Goal: Find contact information: Find contact information

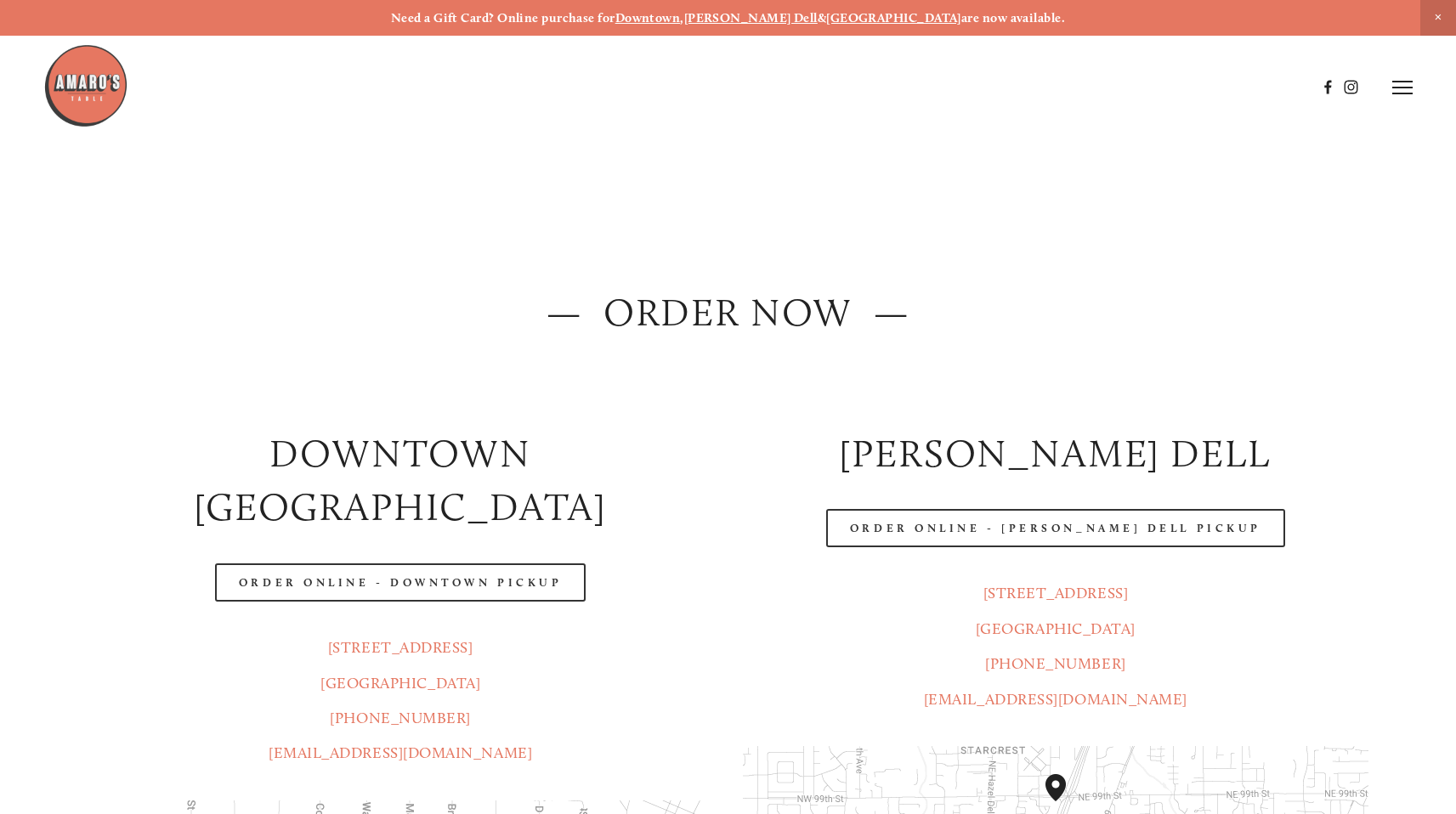
click at [81, 96] on img at bounding box center [85, 85] width 85 height 85
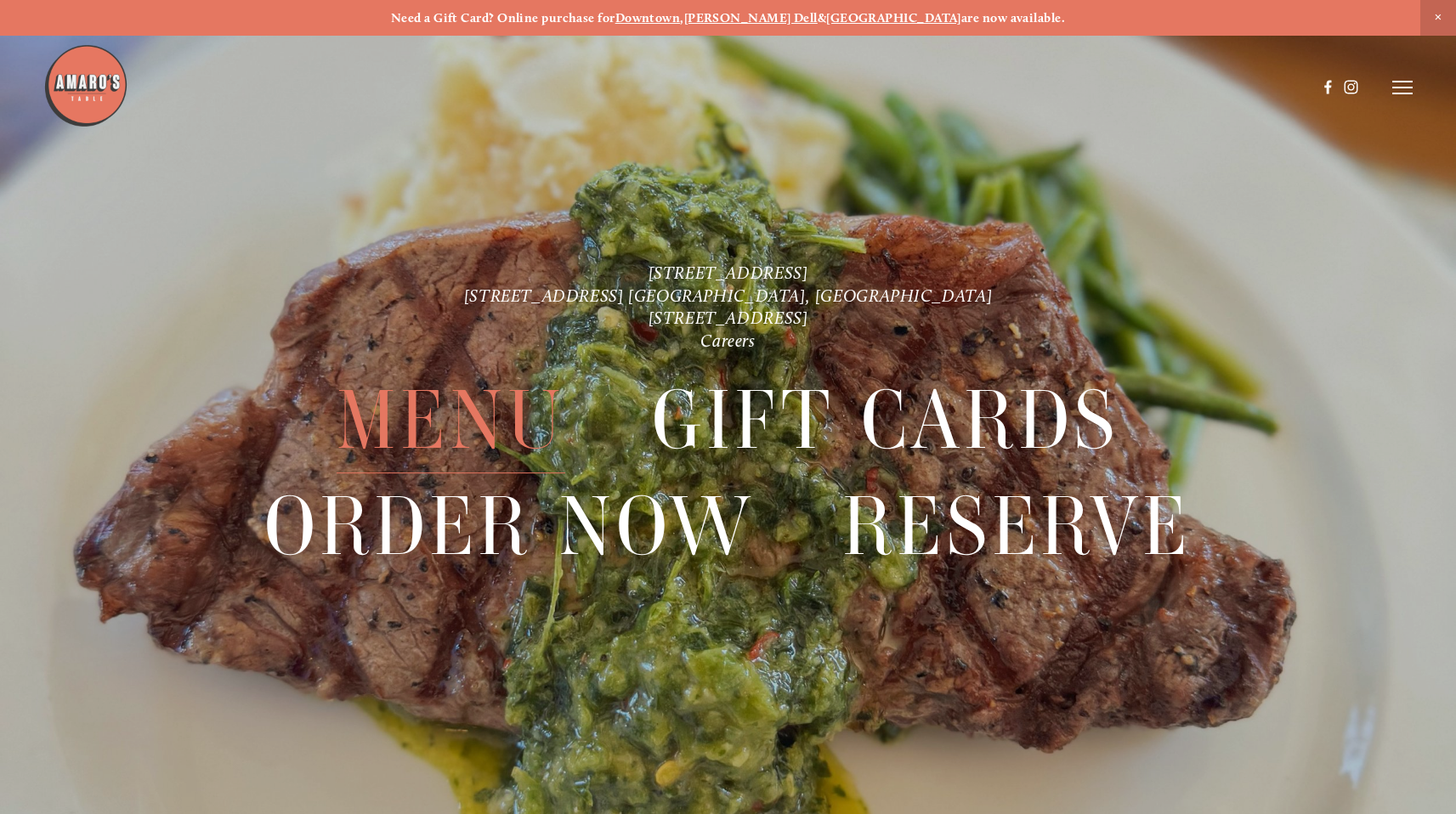
click at [511, 401] on span "Menu" at bounding box center [451, 420] width 228 height 105
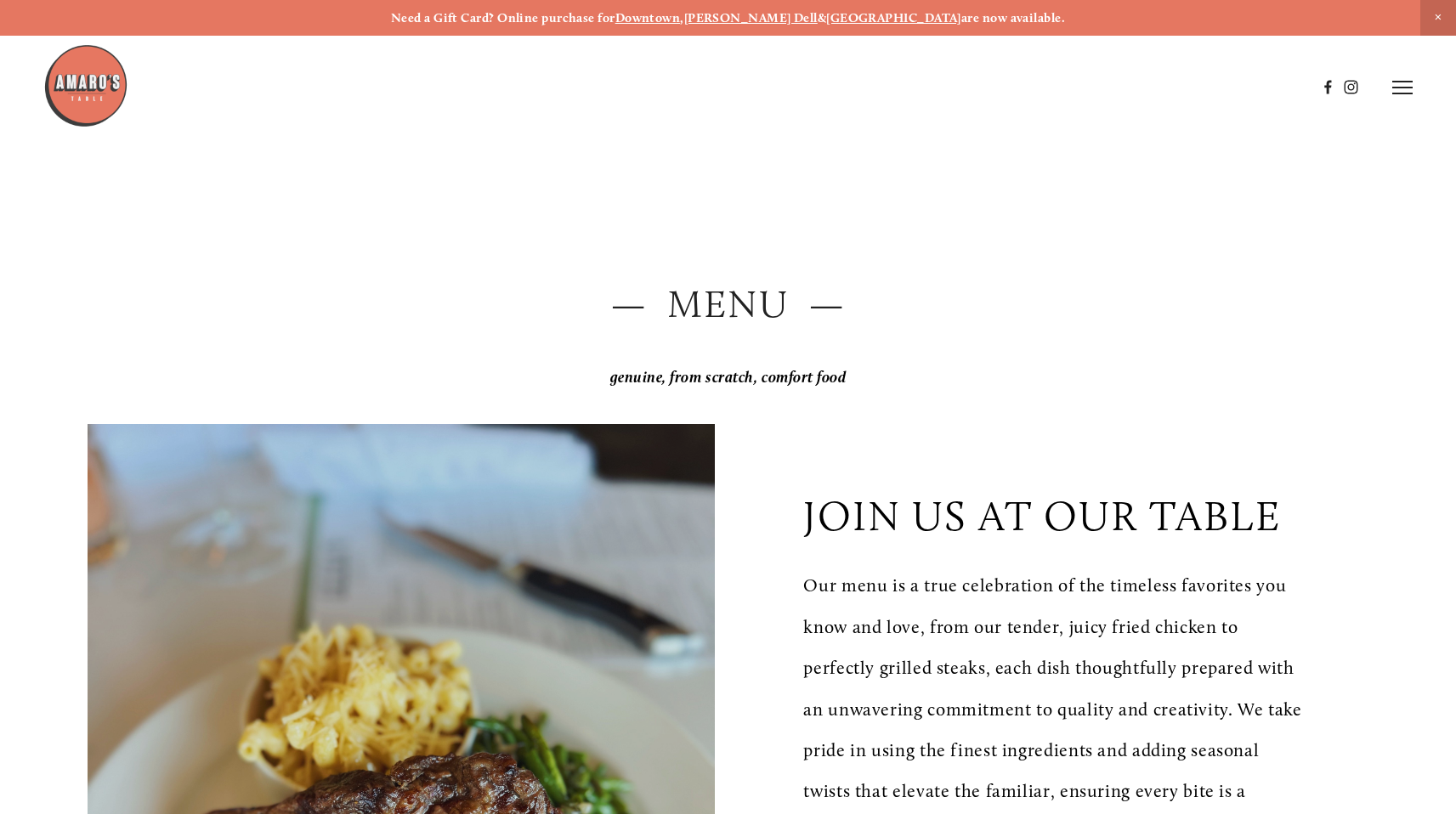
click at [1093, 525] on p "join us at our table" at bounding box center [1041, 516] width 476 height 50
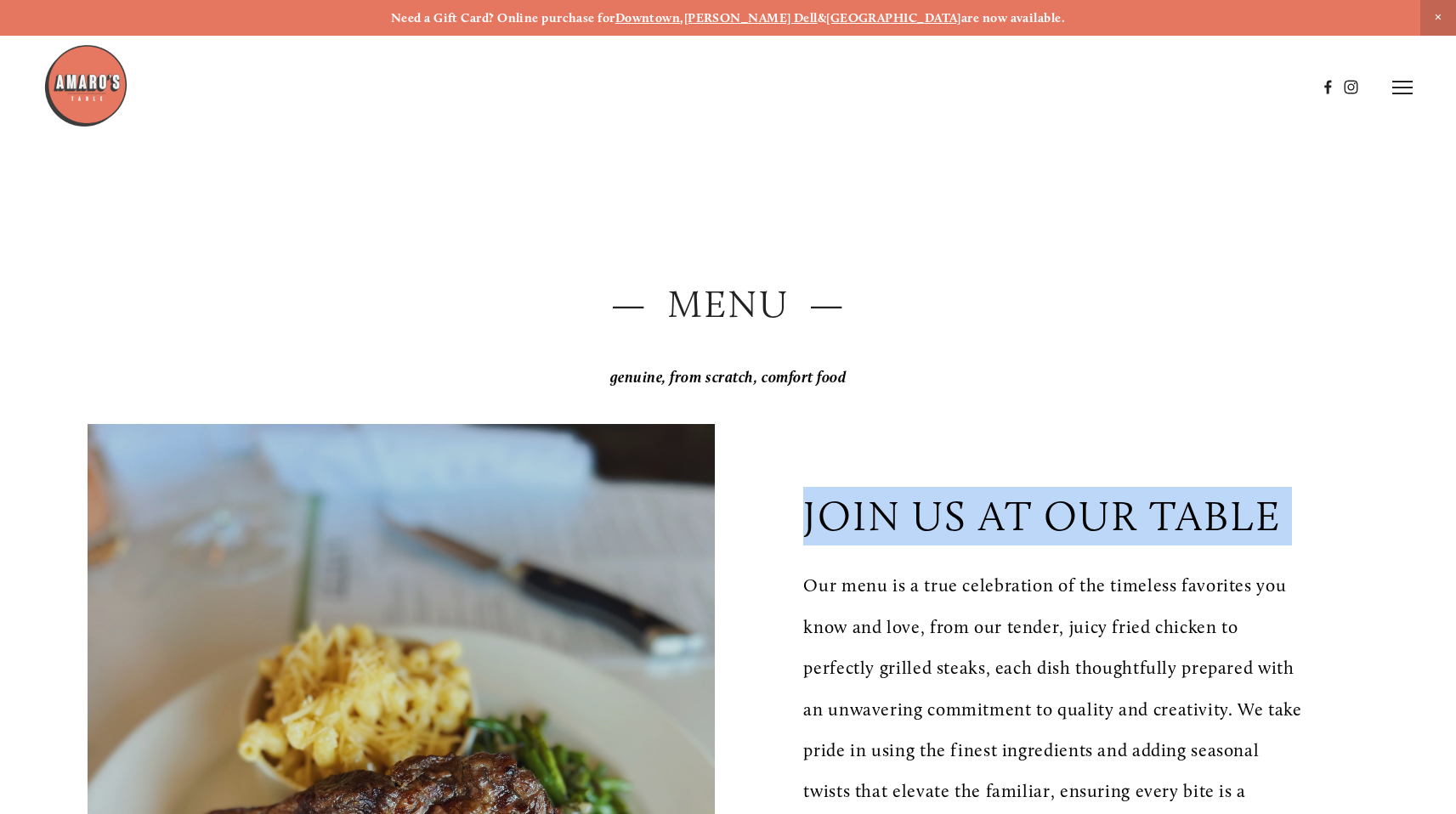
click at [1094, 525] on p "join us at our table" at bounding box center [1041, 516] width 476 height 50
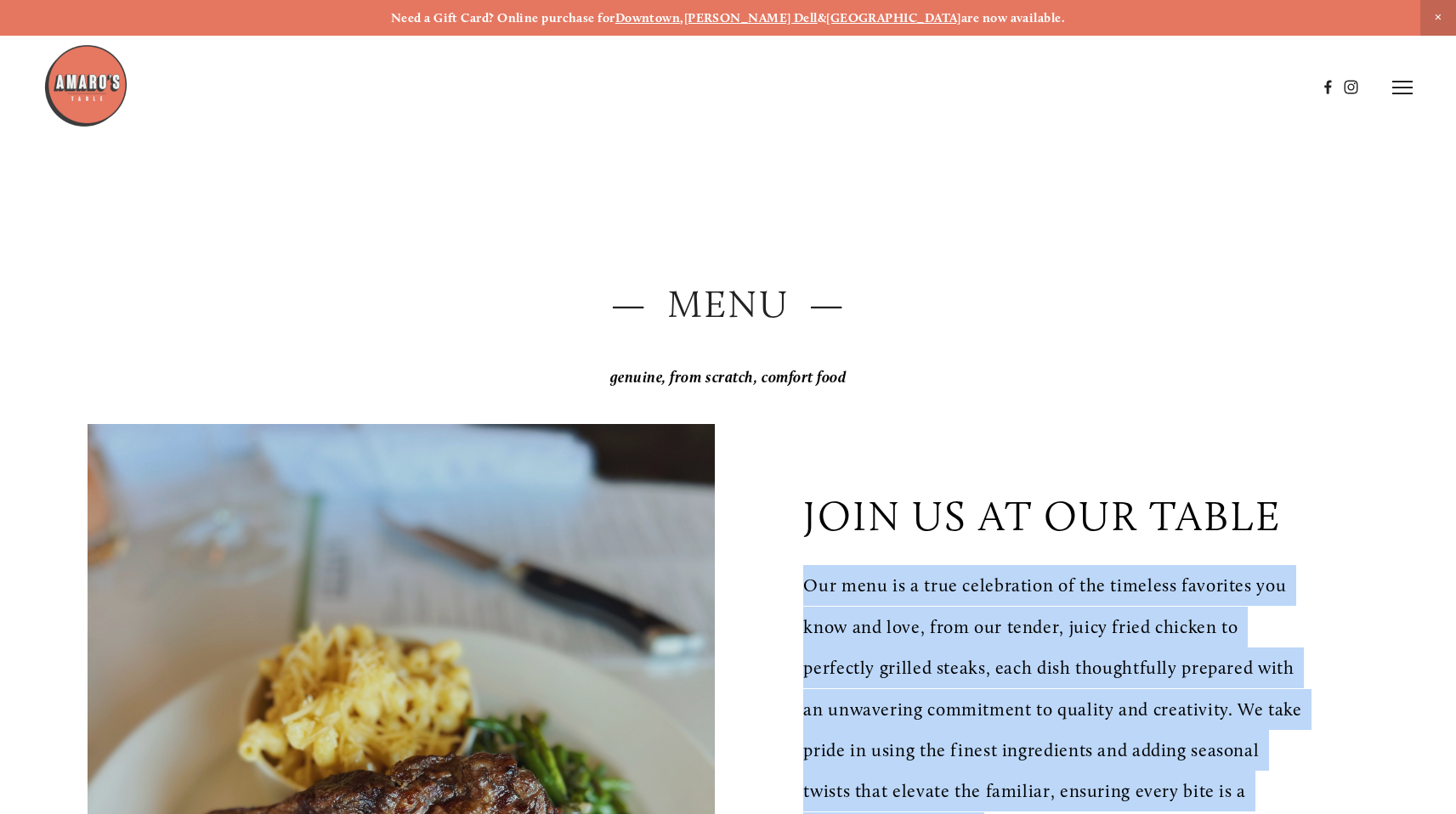
drag, startPoint x: 799, startPoint y: 587, endPoint x: 1006, endPoint y: 544, distance: 211.4
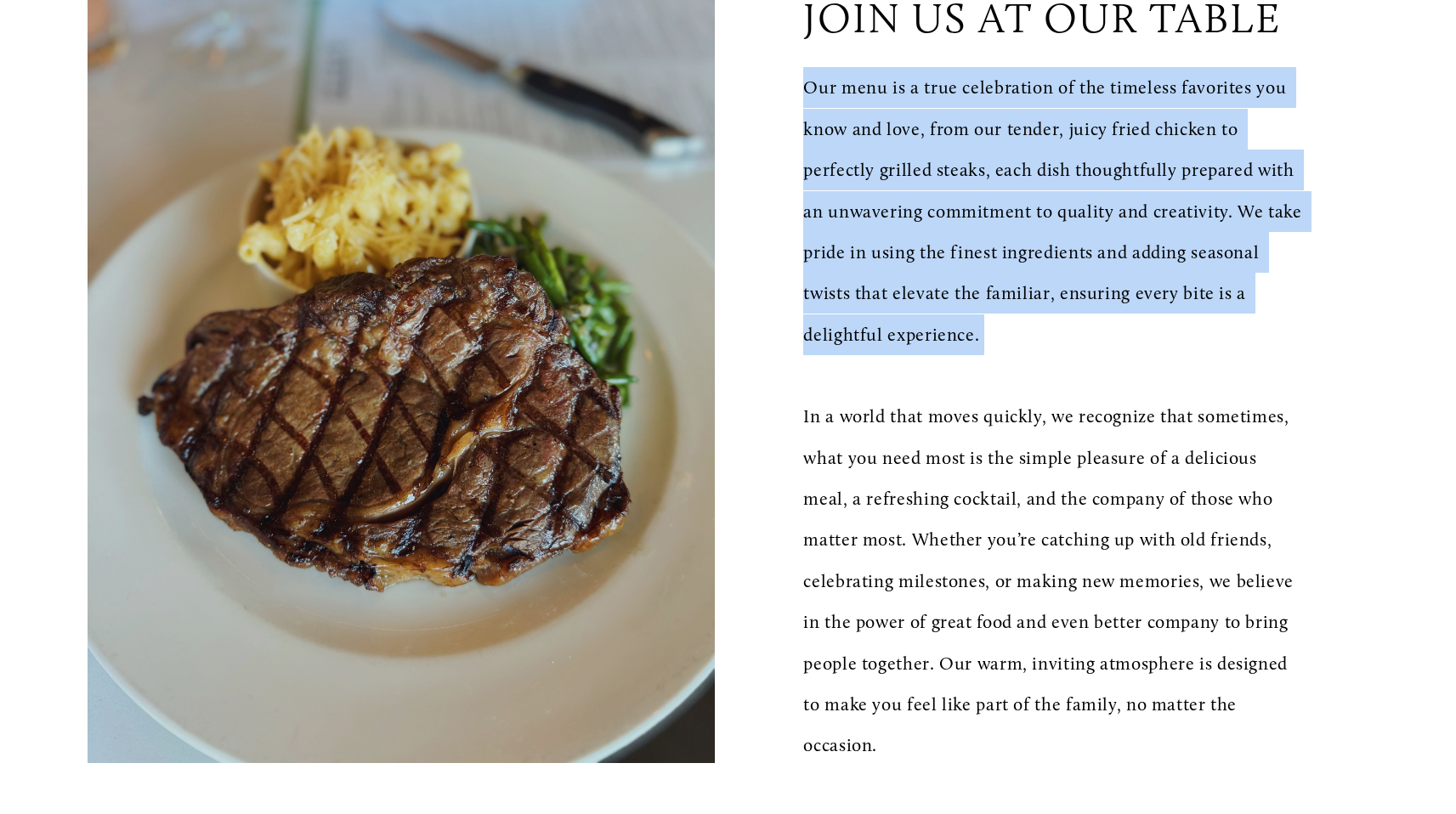
scroll to position [584, 0]
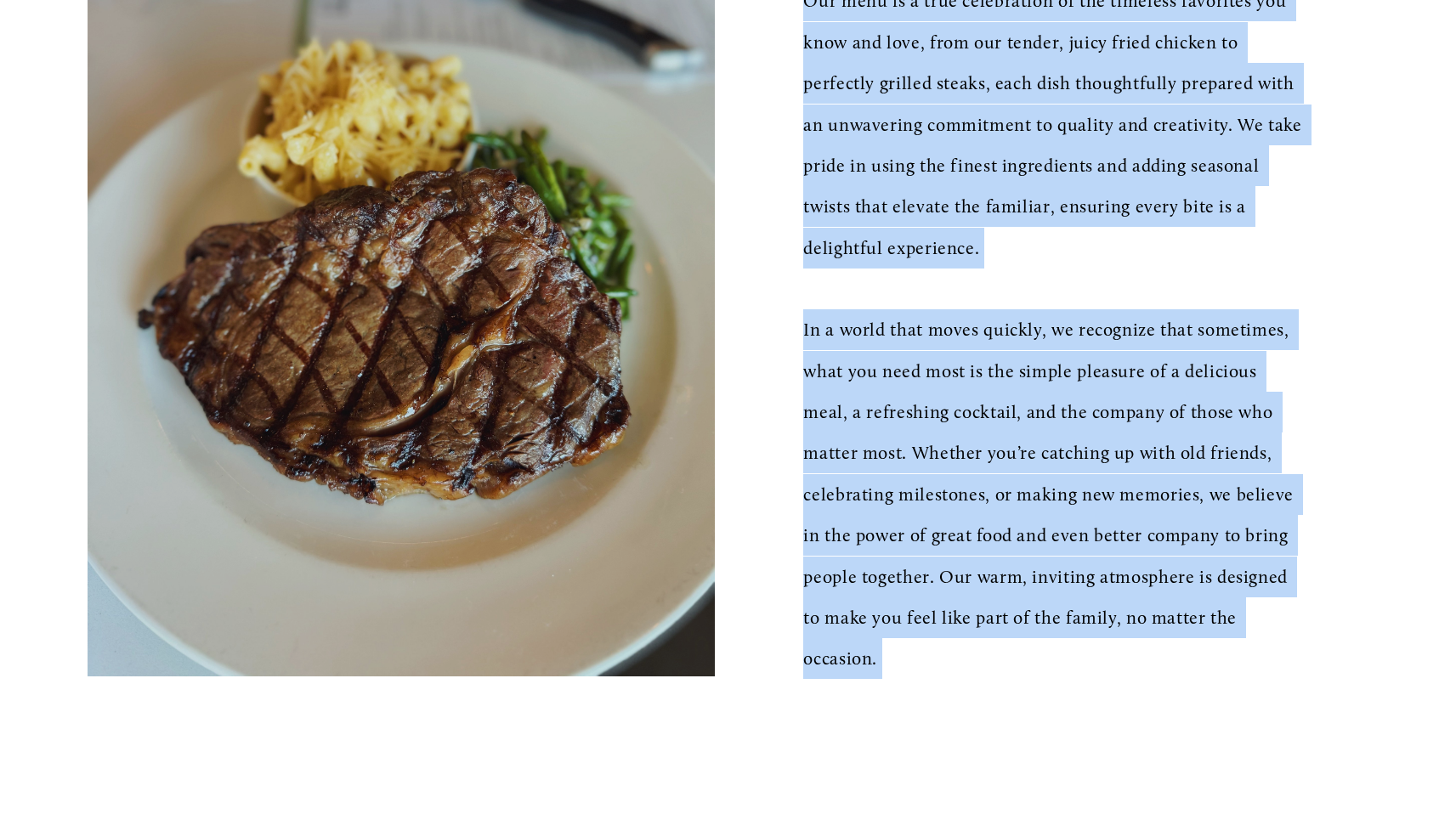
click at [997, 678] on p "In a world that moves quickly, we recognize that sometimes, what you need most …" at bounding box center [1054, 493] width 502 height 369
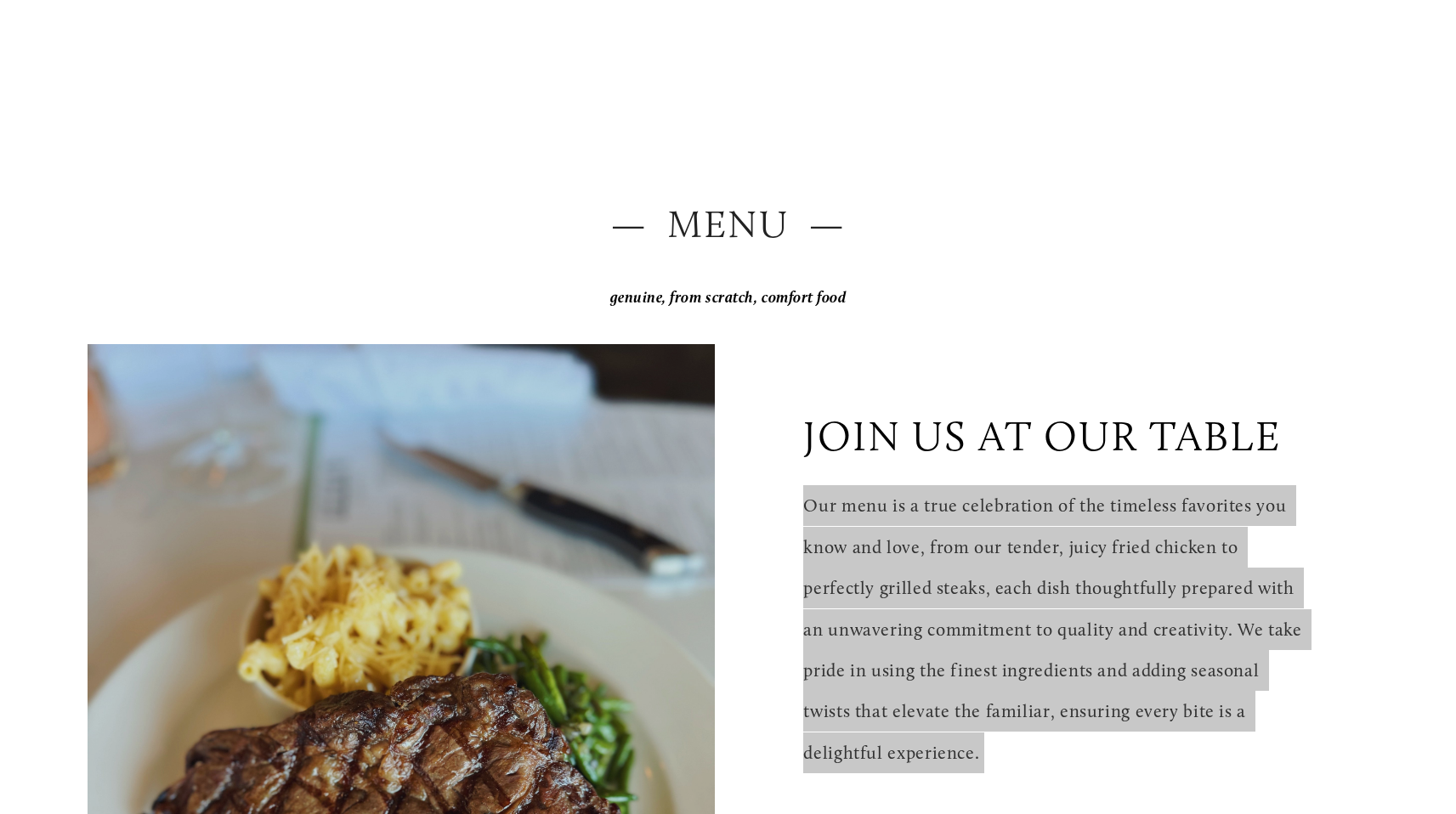
scroll to position [0, 0]
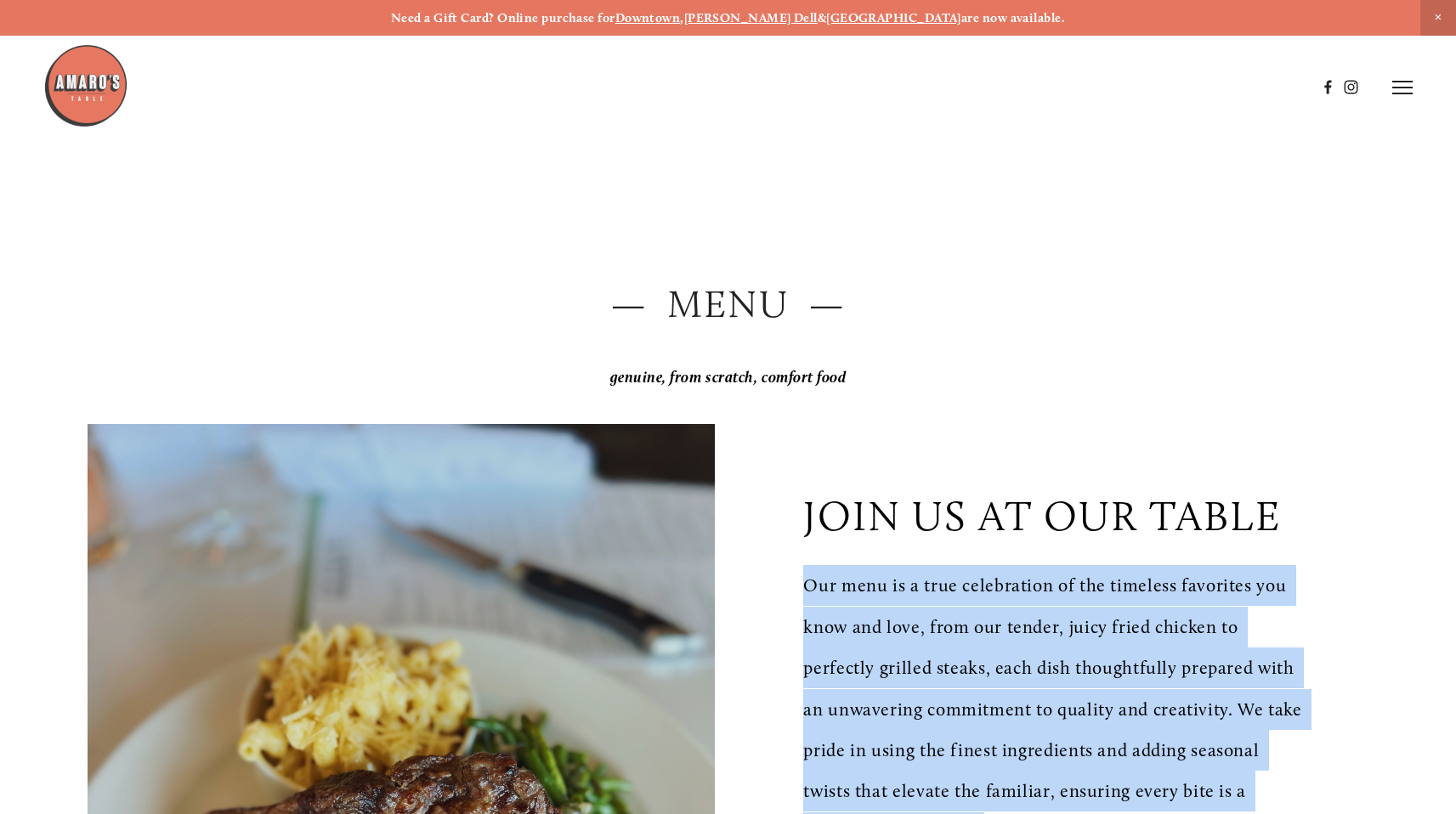
click at [94, 87] on img at bounding box center [85, 85] width 85 height 85
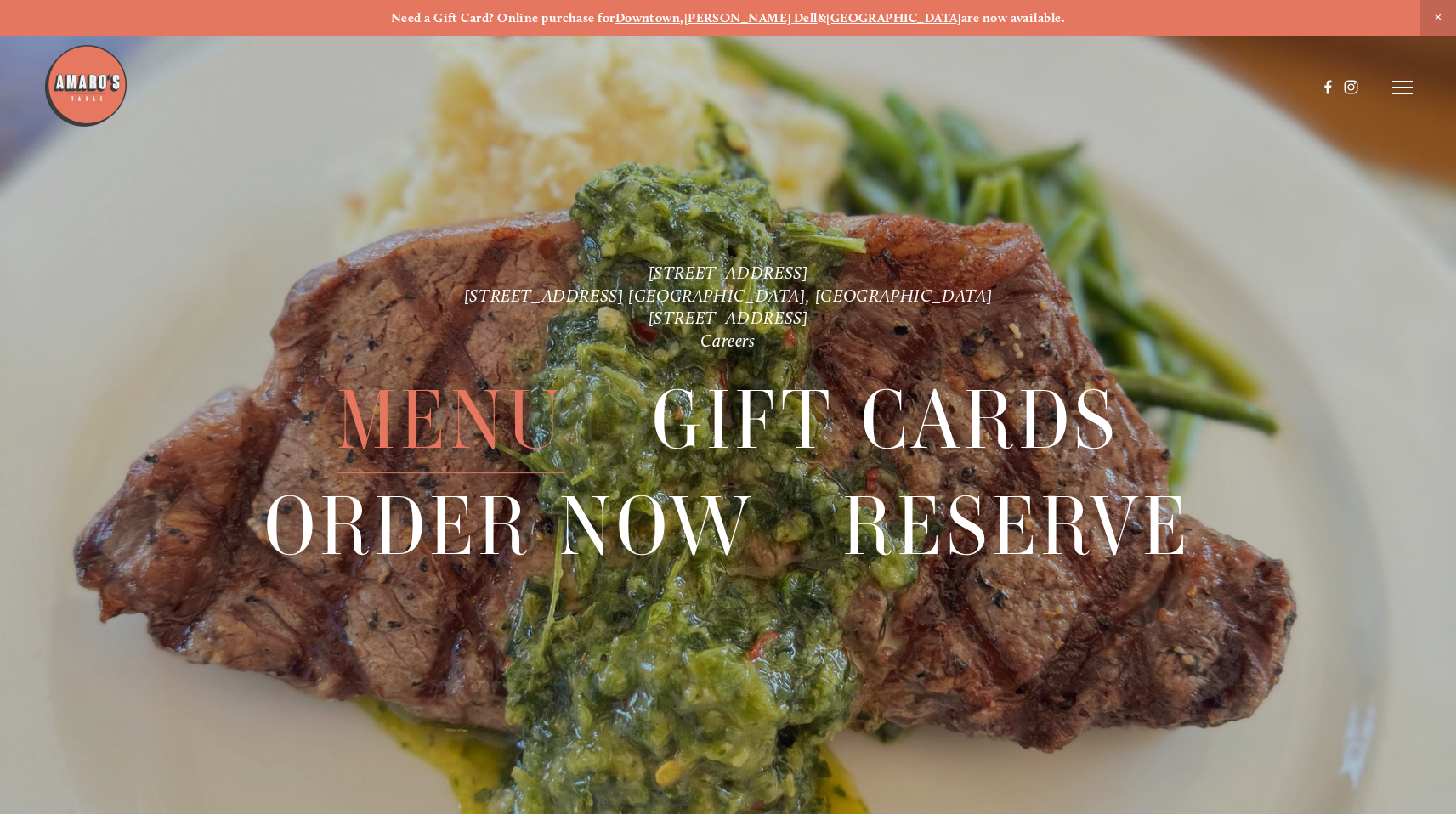
click at [456, 413] on span "Menu" at bounding box center [451, 420] width 228 height 105
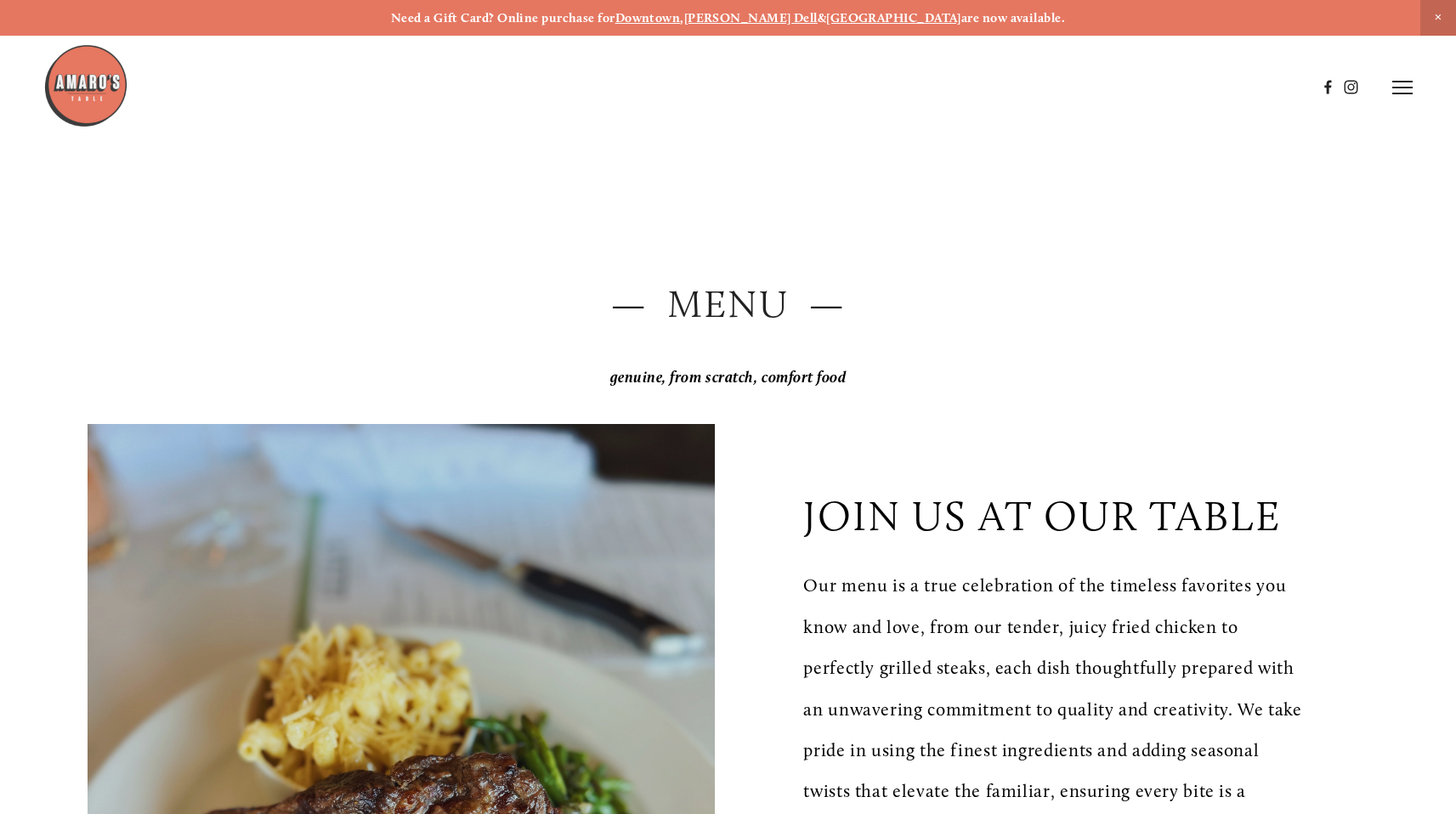
click at [975, 524] on p "join us at our table" at bounding box center [1041, 516] width 476 height 50
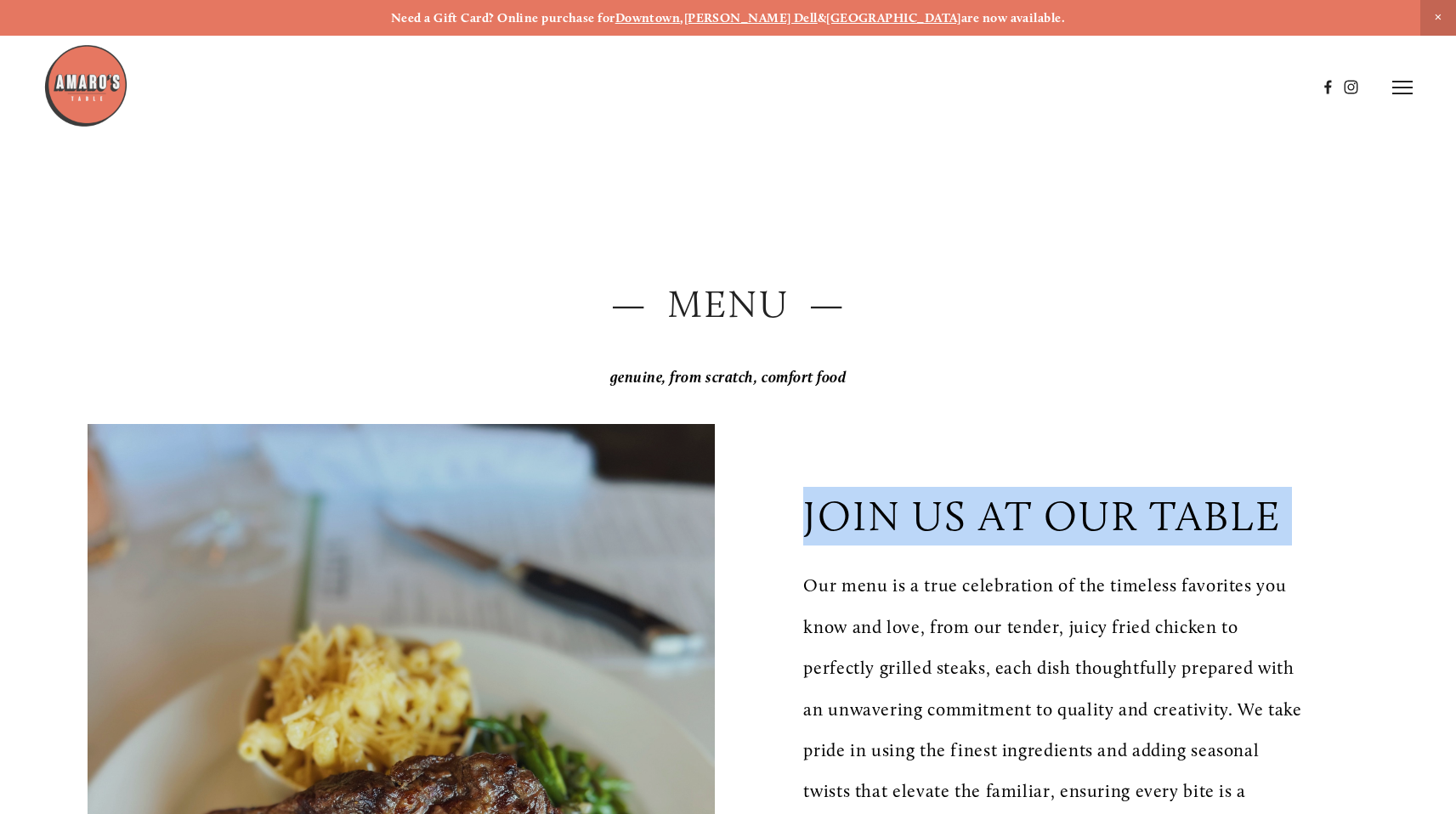
click at [974, 524] on p "join us at our table" at bounding box center [1041, 516] width 476 height 50
copy div "join us at our table"
click at [780, 383] on em "genuine, from scratch, comfort food" at bounding box center [728, 377] width 236 height 19
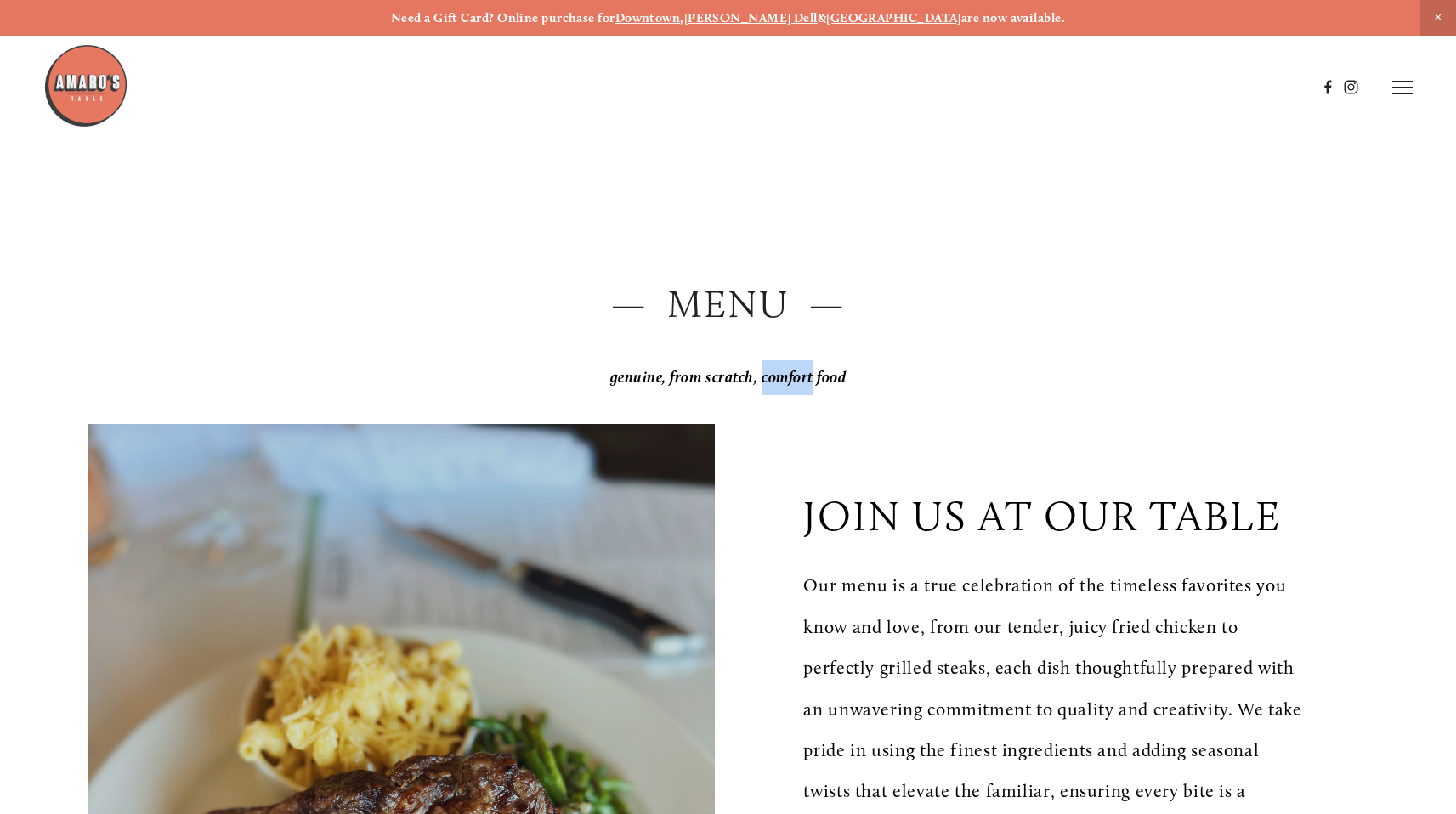
click at [780, 383] on em "genuine, from scratch, comfort food" at bounding box center [728, 377] width 236 height 19
copy div "genuine, from scratch, comfort food"
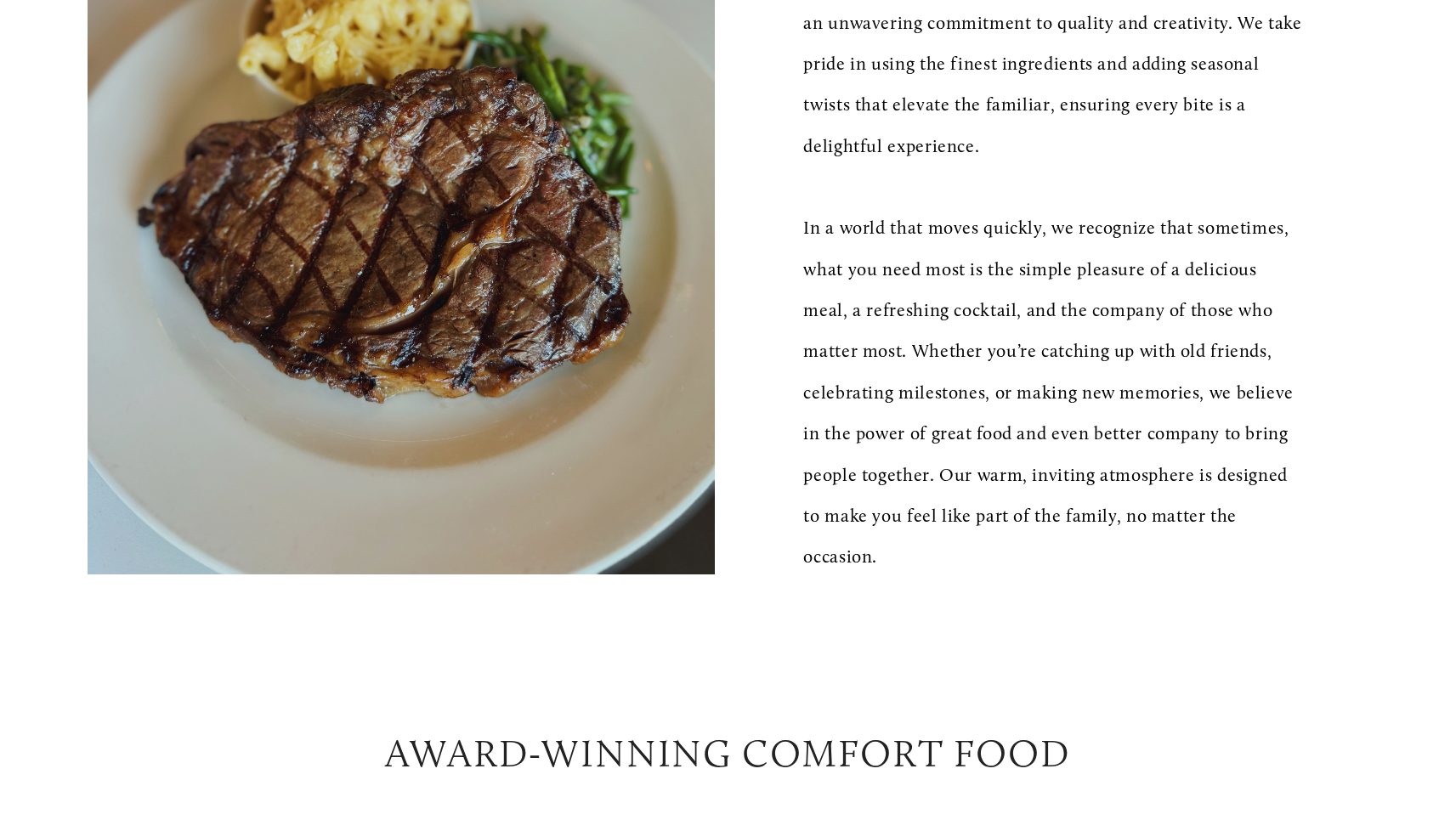
scroll to position [305, 0]
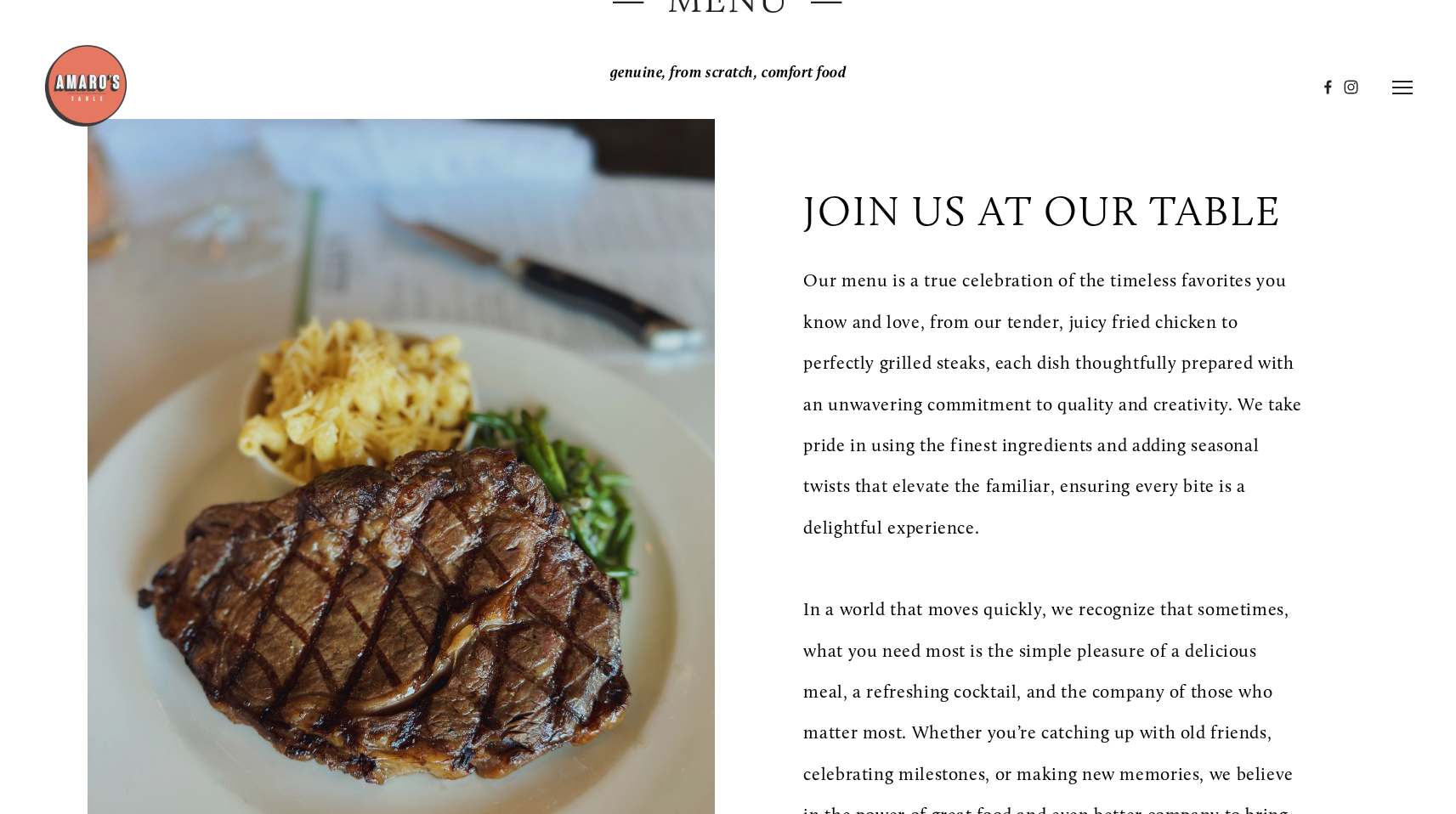
click at [991, 230] on p "join us at our table" at bounding box center [1041, 211] width 476 height 50
click at [991, 229] on p "join us at our table" at bounding box center [1041, 211] width 476 height 50
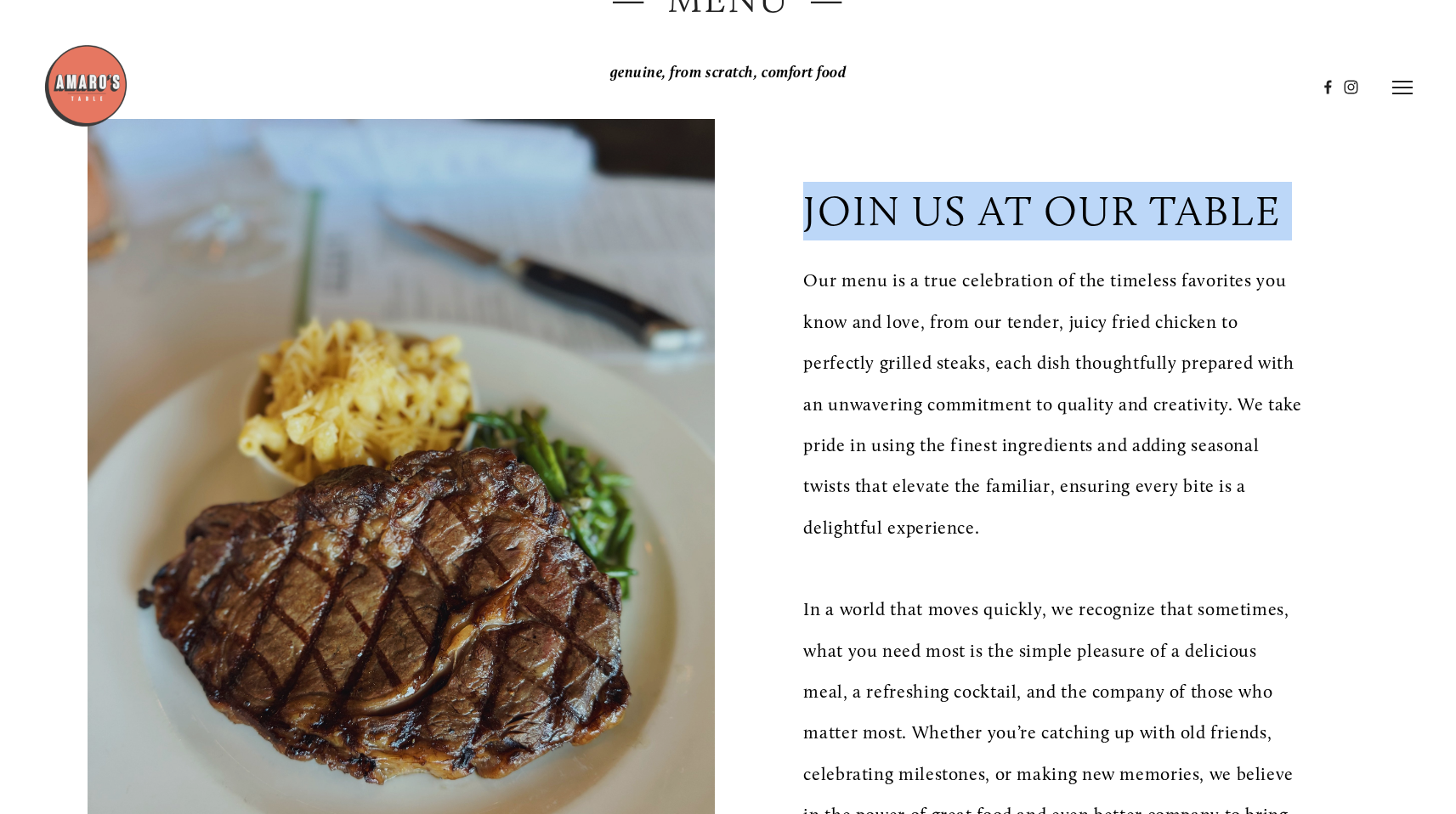
click at [991, 229] on p "join us at our table" at bounding box center [1041, 211] width 476 height 50
copy div "join us at our table"
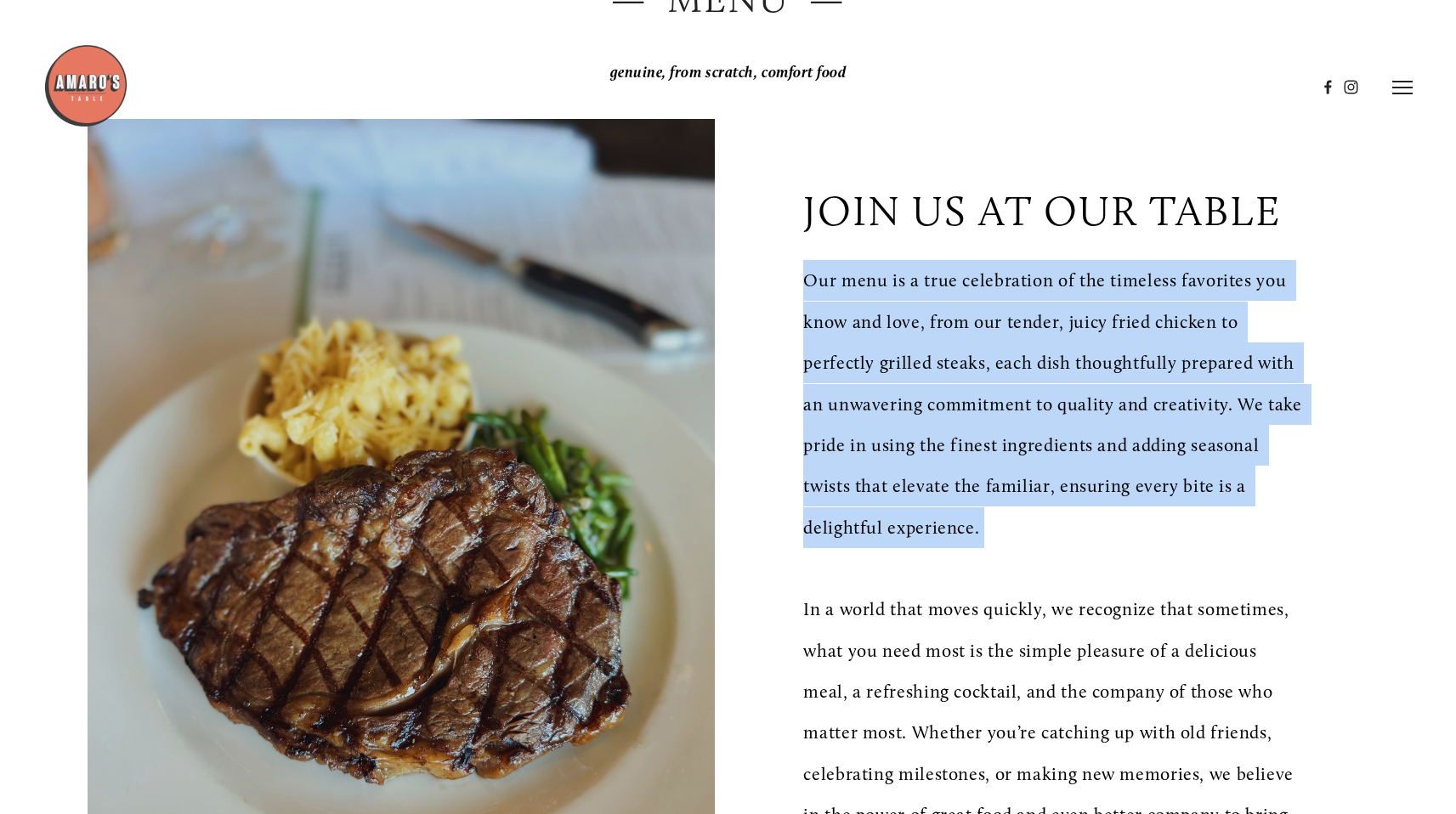
drag, startPoint x: 803, startPoint y: 282, endPoint x: 1097, endPoint y: 384, distance: 311.2
click at [1097, 384] on p "Our menu is a true celebration of the timeless favorites you know and love, fro…" at bounding box center [1054, 404] width 502 height 288
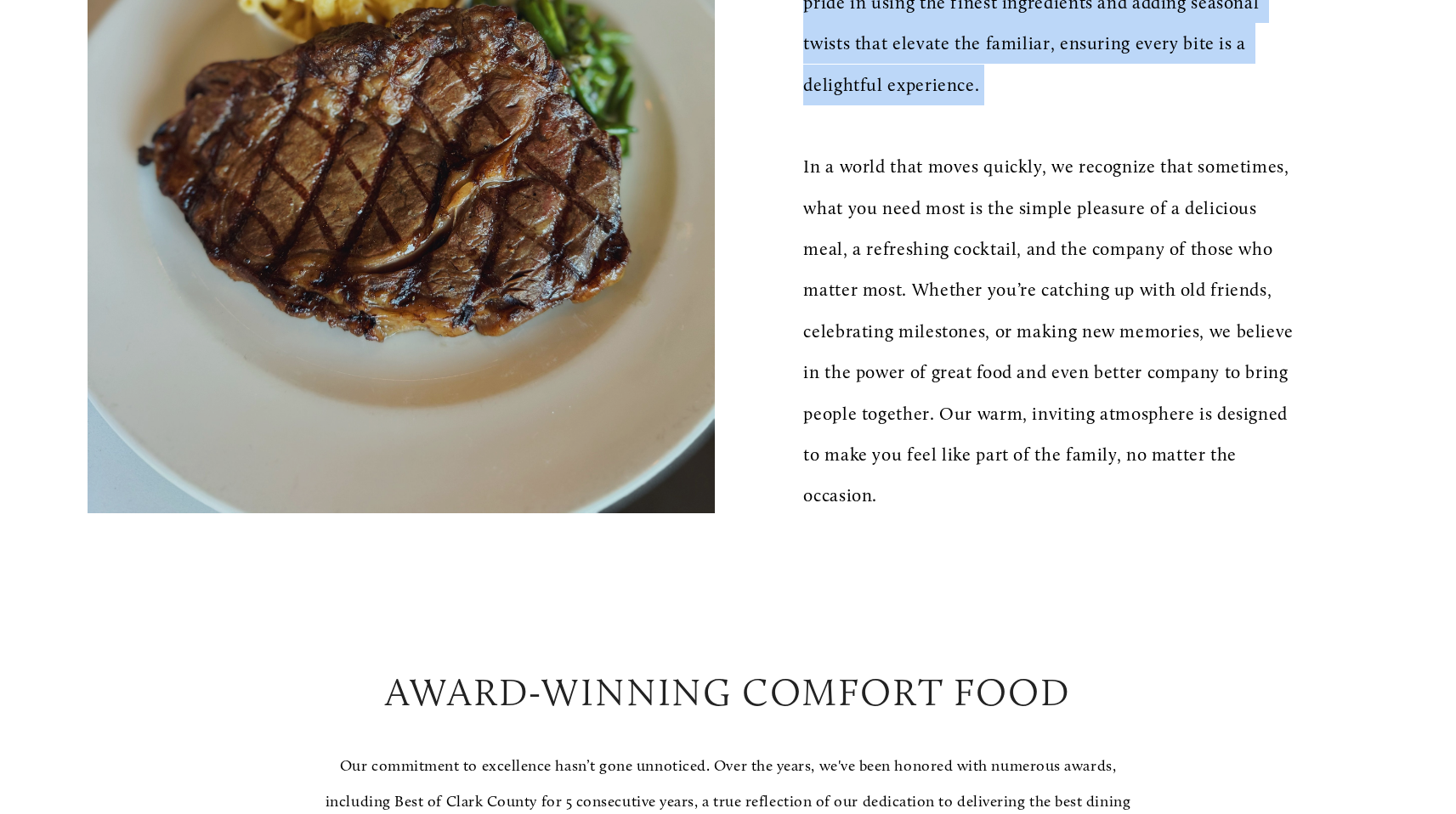
scroll to position [923, 0]
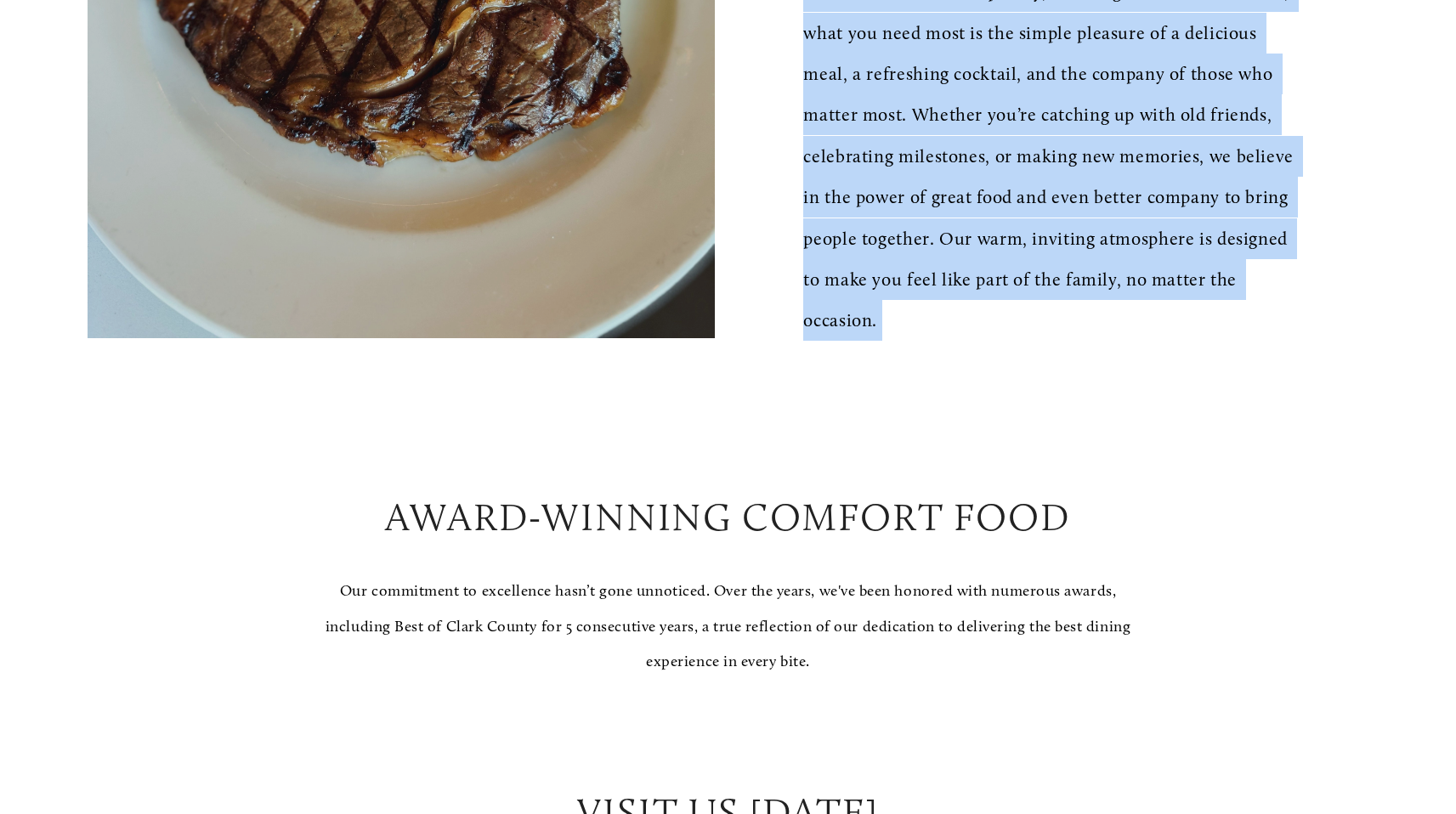
copy div "Our menu is a true celebration of the timeless favorites you know and love, fro…"
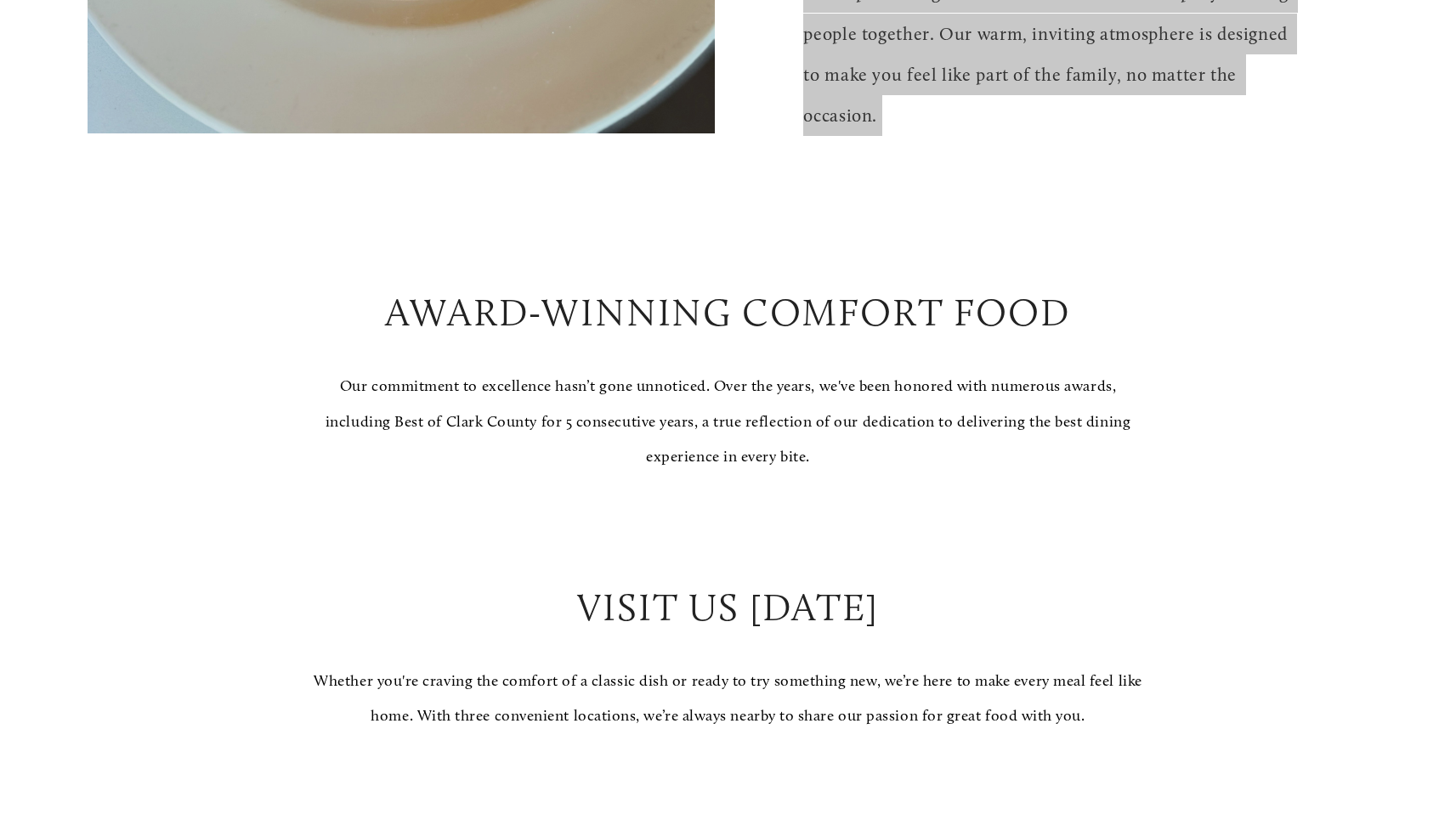
scroll to position [1149, 0]
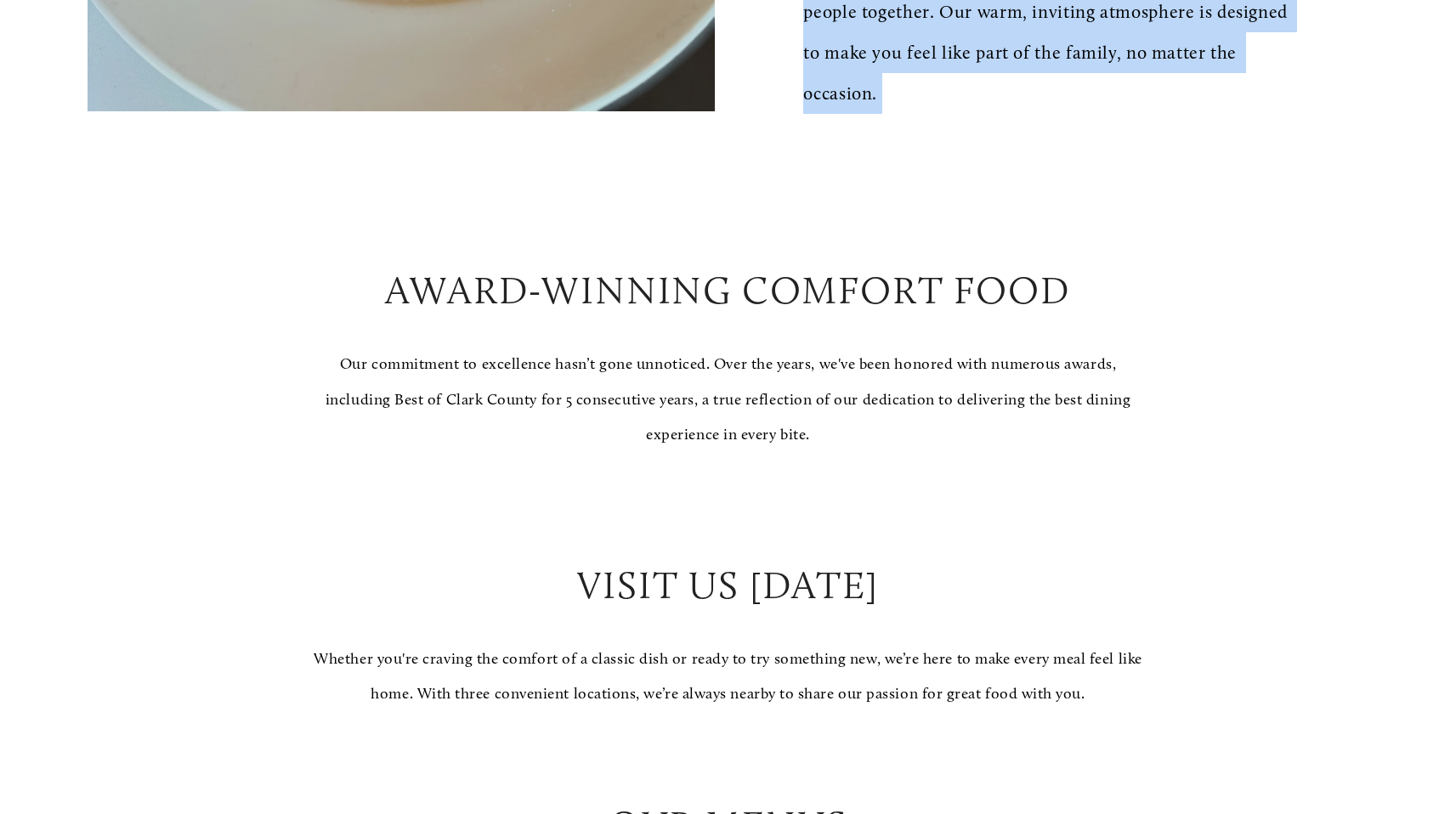
click at [773, 303] on h2 "Award-Winning Comfort Food" at bounding box center [728, 290] width 845 height 54
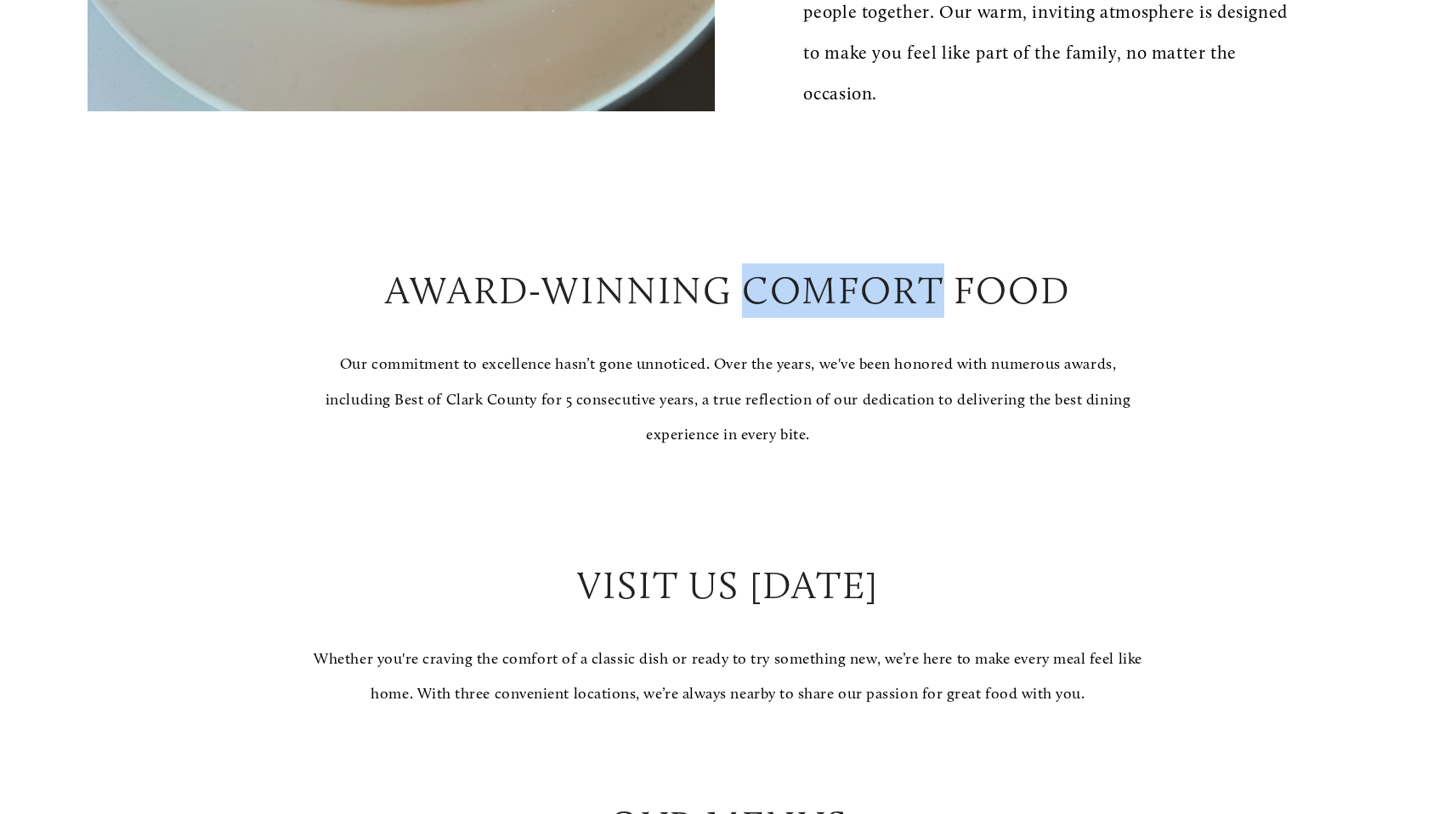
click at [774, 303] on h2 "Award-Winning Comfort Food" at bounding box center [728, 290] width 845 height 54
click at [774, 301] on h2 "Award-Winning Comfort Food" at bounding box center [728, 290] width 845 height 54
click at [775, 301] on h2 "Award-Winning Comfort Food" at bounding box center [728, 290] width 845 height 54
click at [776, 301] on h2 "Award-Winning Comfort Food" at bounding box center [728, 290] width 845 height 54
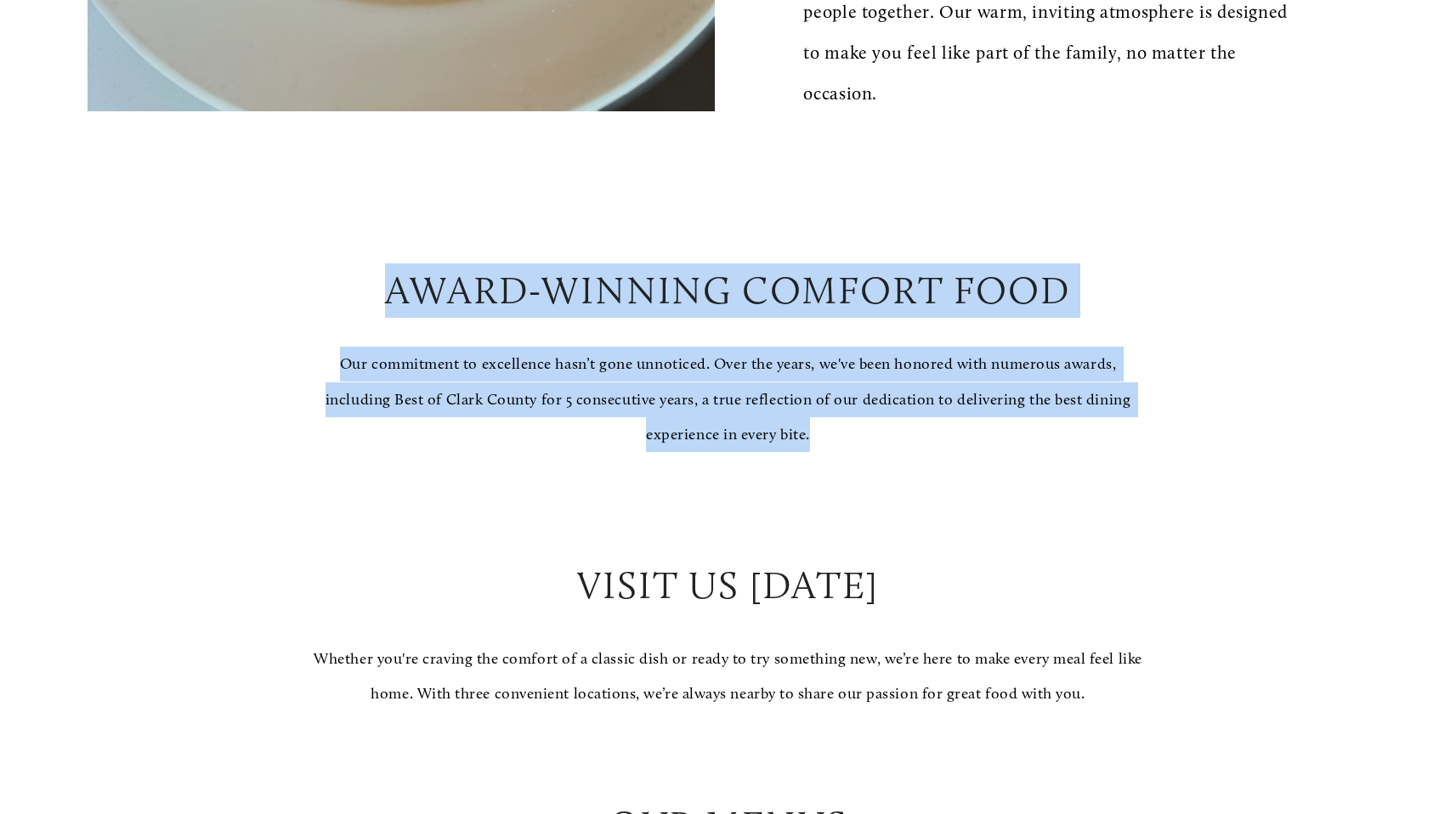
drag, startPoint x: 394, startPoint y: 290, endPoint x: 959, endPoint y: 446, distance: 586.1
click at [959, 446] on div "Award-Winning Comfort Food Our commitment to excellence hasn’t gone unnoticed. …" at bounding box center [728, 487] width 845 height 448
copy div "Award-Winning Comfort Food Our commitment to excellence hasn’t gone unnoticed. …"
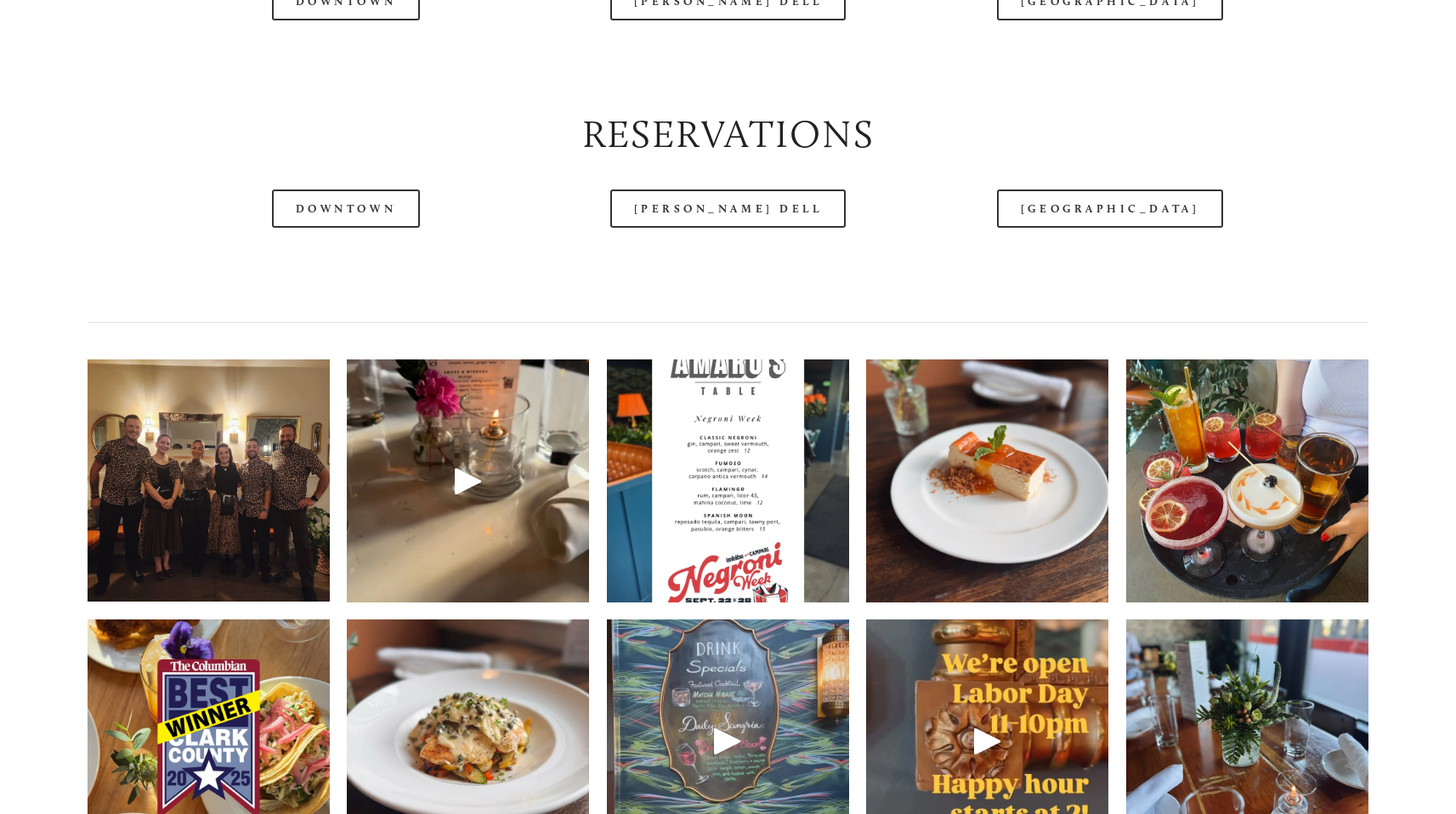
scroll to position [0, 0]
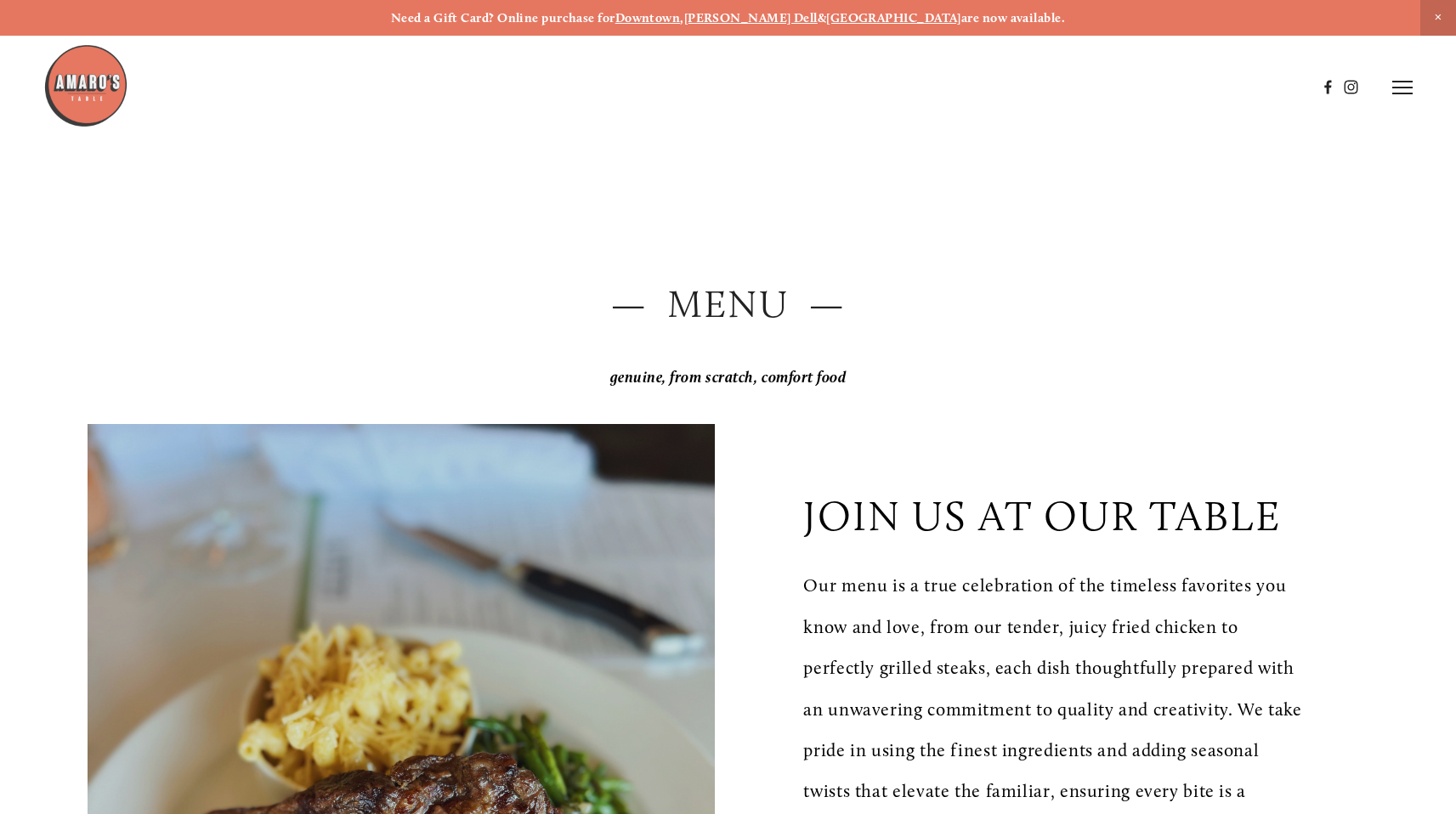
click at [1381, 93] on header "Menu Order Now Visit Gallery 0" at bounding box center [727, 87] width 1368 height 175
click at [1406, 92] on icon at bounding box center [1402, 88] width 20 height 15
click at [1342, 86] on span "Careers" at bounding box center [1340, 87] width 44 height 14
click at [1274, 84] on span "Reserve" at bounding box center [1285, 87] width 44 height 14
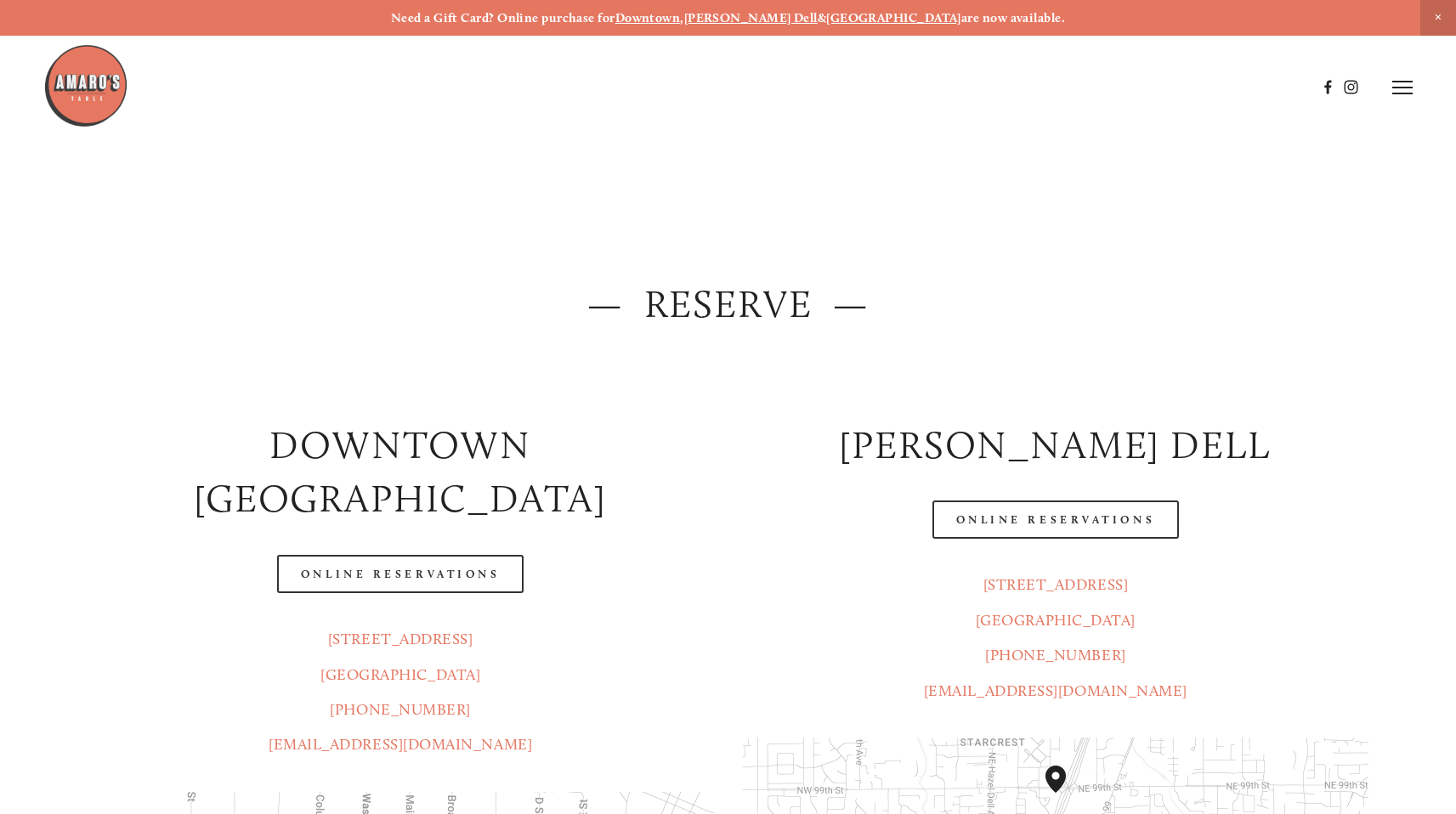
scroll to position [218, 0]
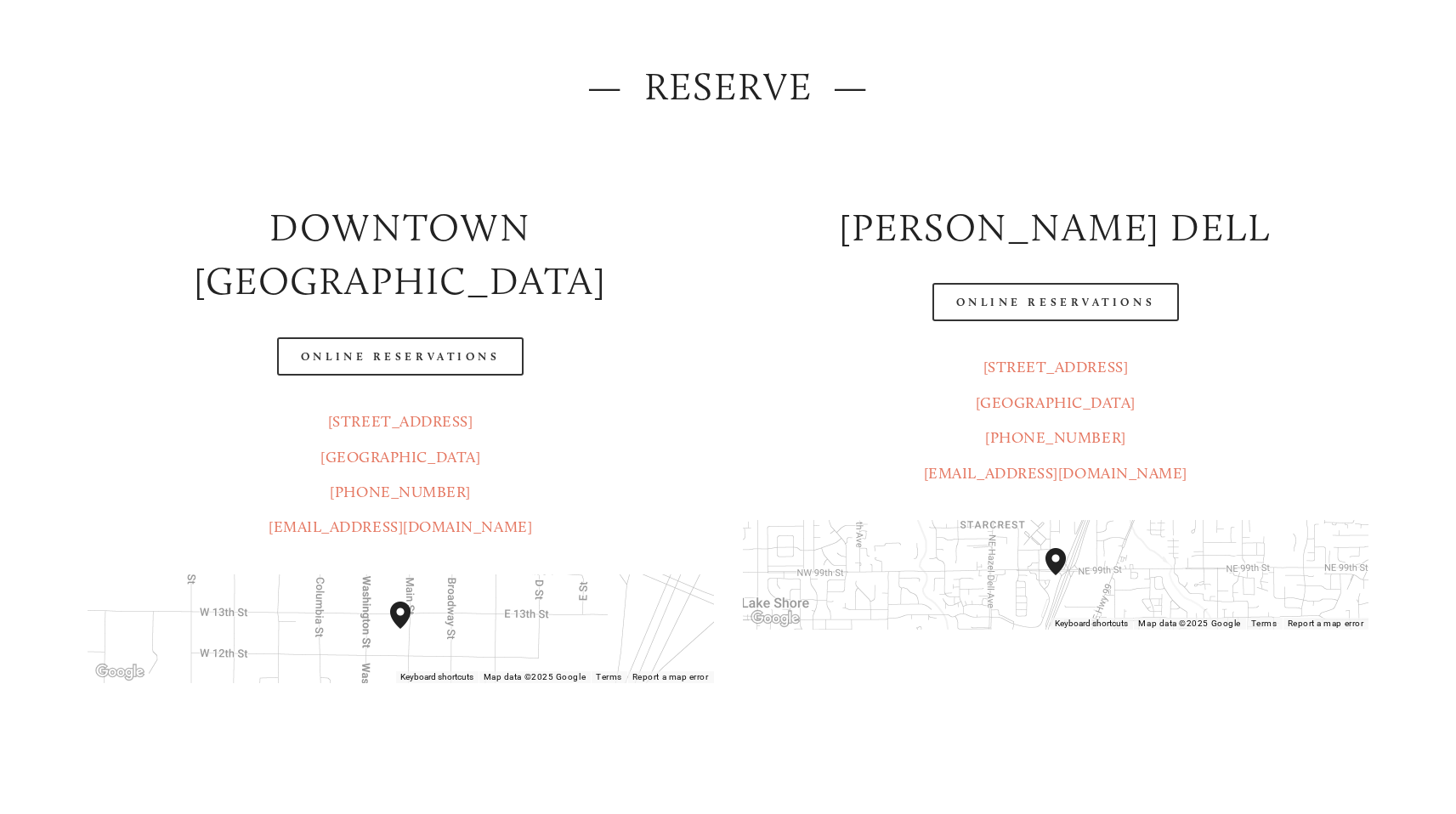
click at [470, 219] on h2 "Downtown [GEOGRAPHIC_DATA]" at bounding box center [401, 254] width 626 height 108
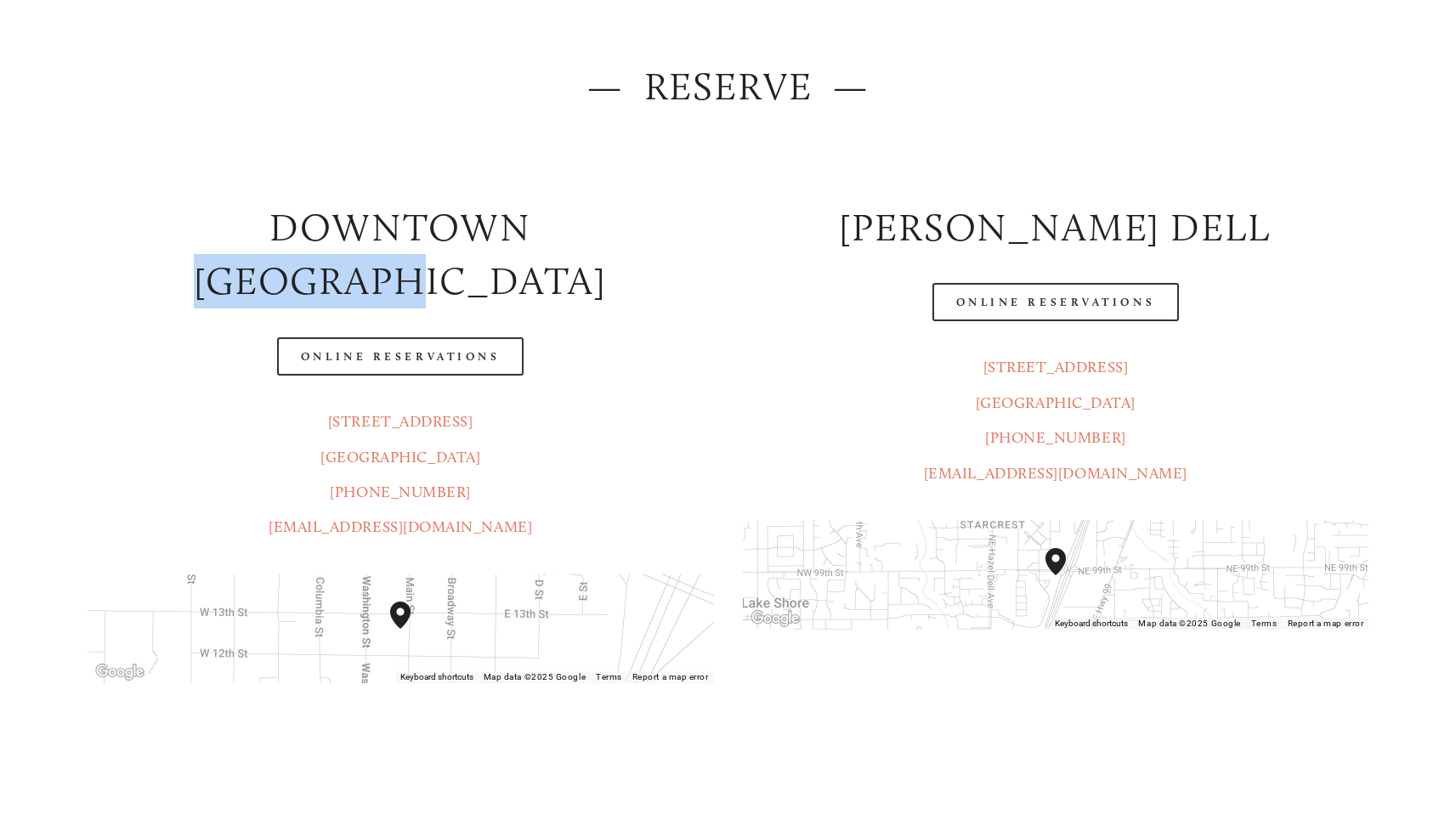
click at [470, 219] on h2 "Downtown [GEOGRAPHIC_DATA]" at bounding box center [401, 254] width 626 height 108
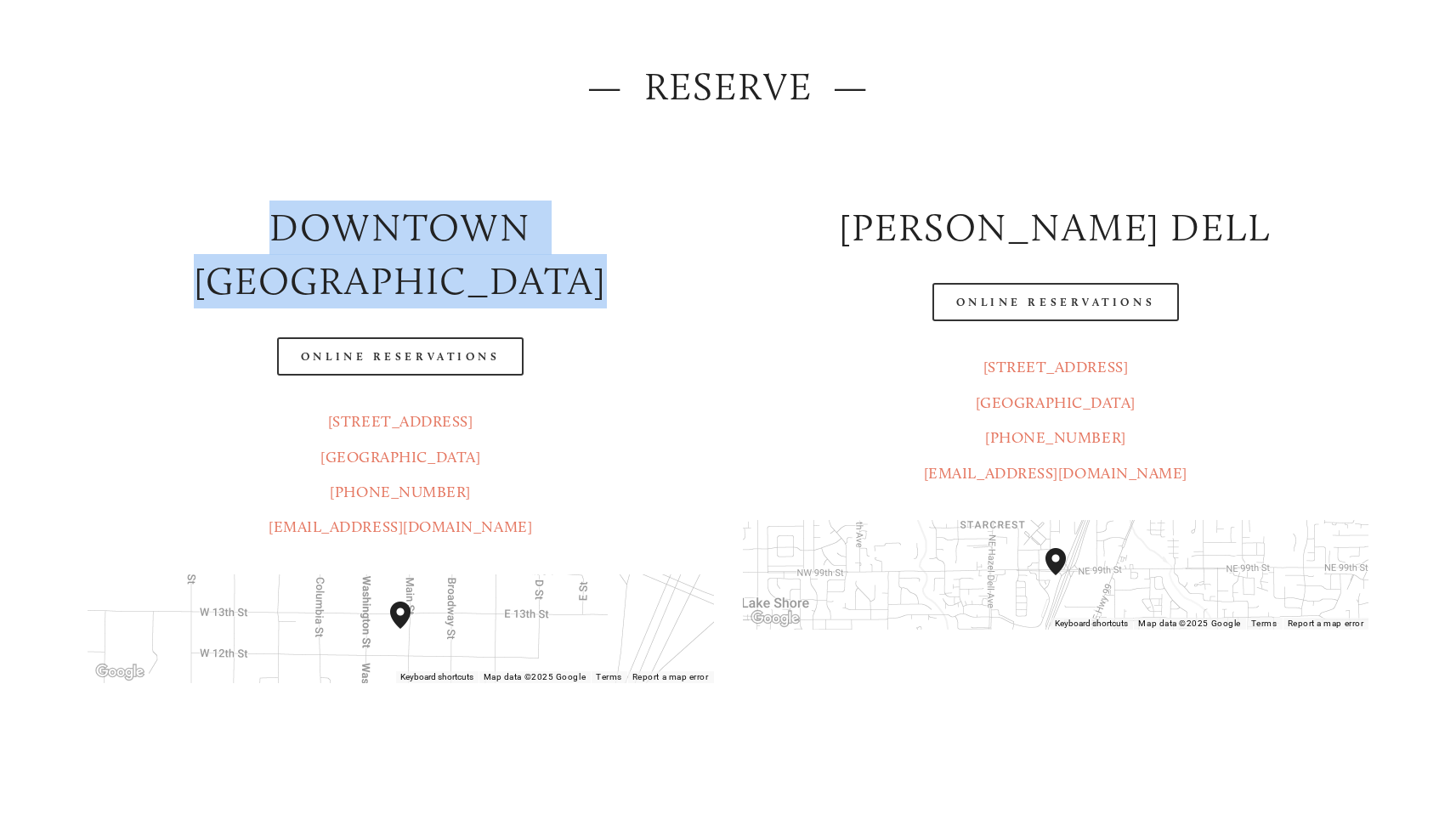
click at [470, 219] on h2 "Downtown [GEOGRAPHIC_DATA]" at bounding box center [401, 254] width 626 height 108
click at [1076, 220] on h2 "[PERSON_NAME] DELL" at bounding box center [1056, 227] width 626 height 54
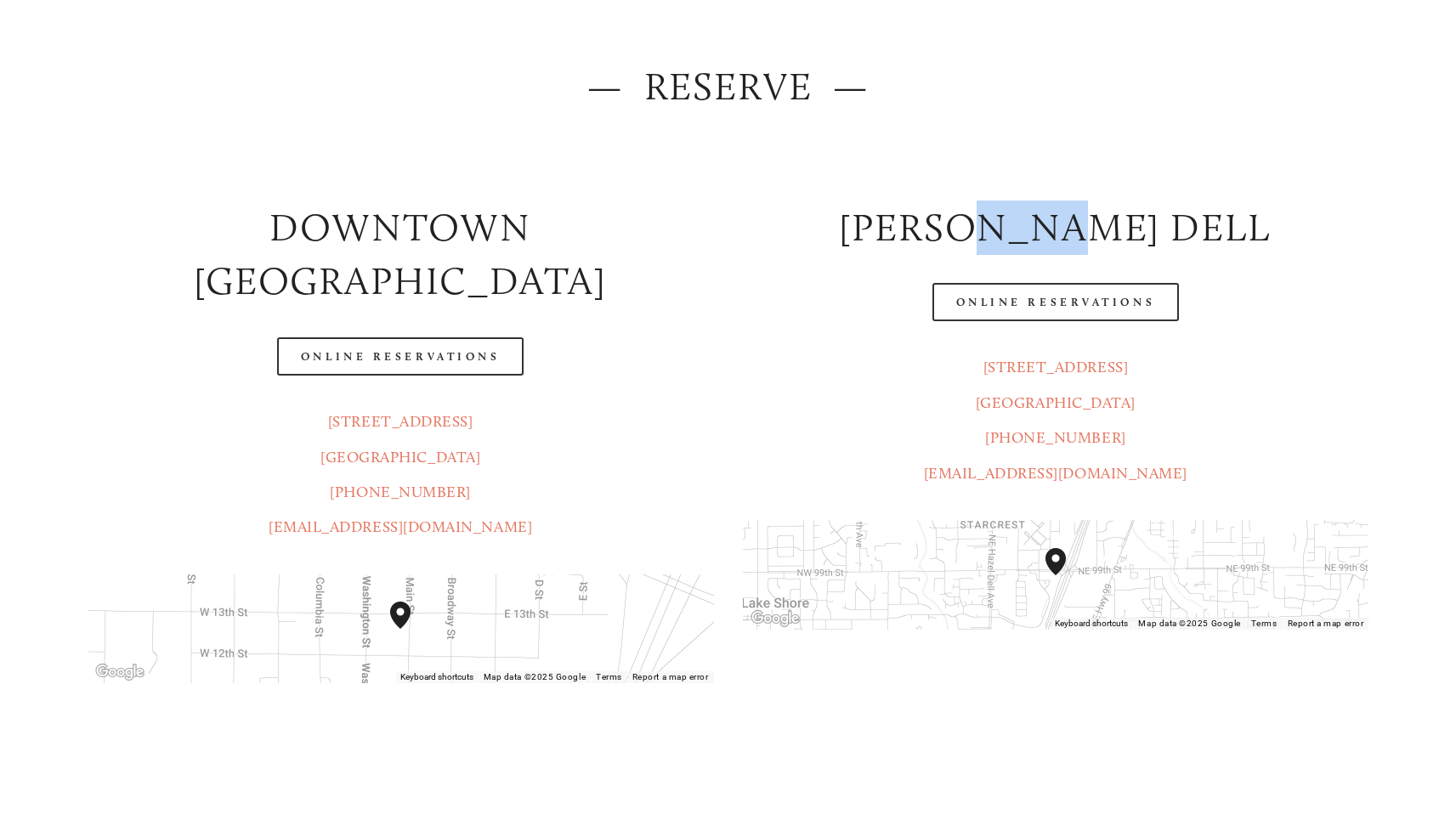
click at [1076, 220] on h2 "[PERSON_NAME] DELL" at bounding box center [1056, 227] width 626 height 54
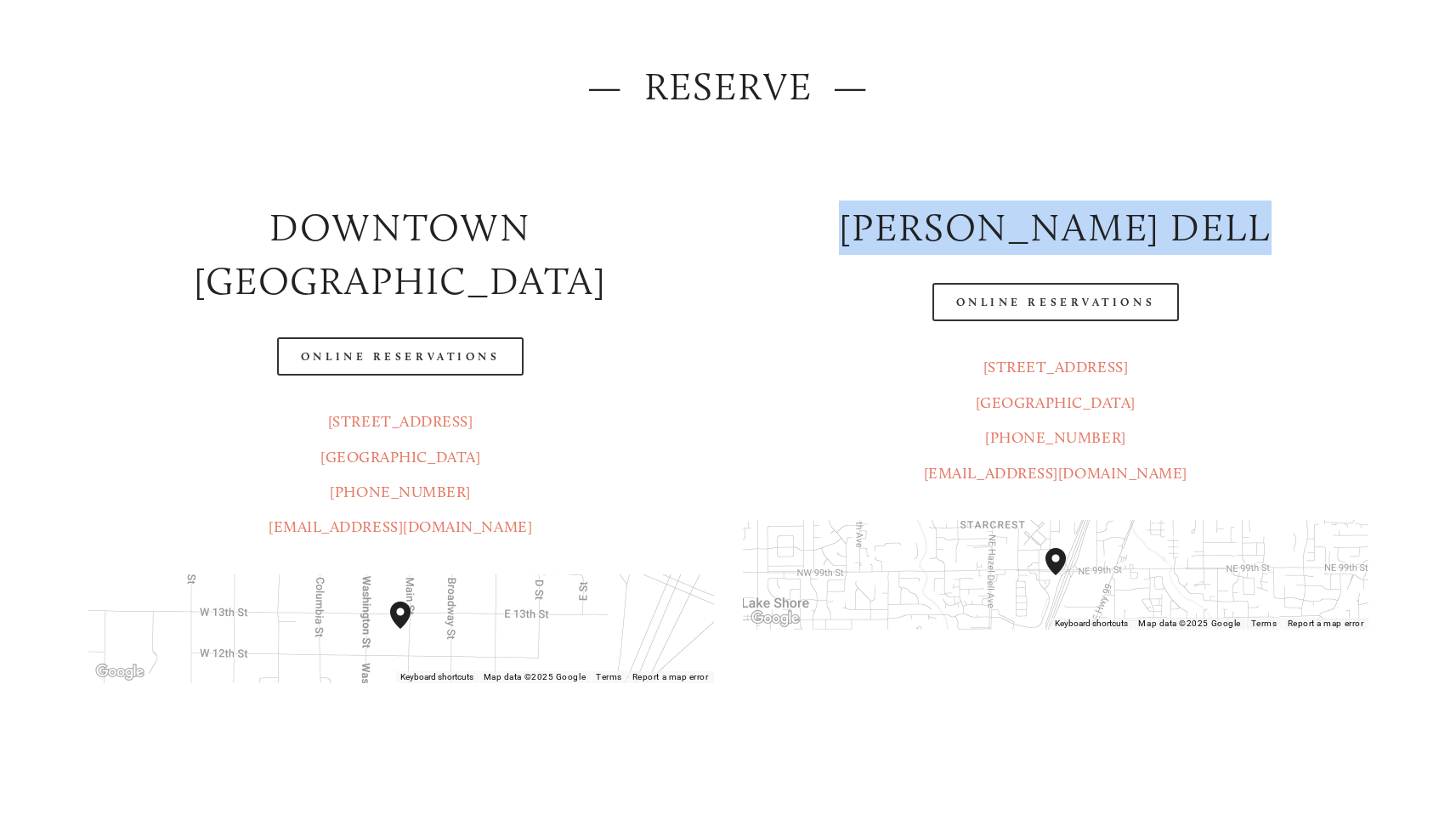
click at [1076, 220] on h2 "[PERSON_NAME] DELL" at bounding box center [1056, 227] width 626 height 54
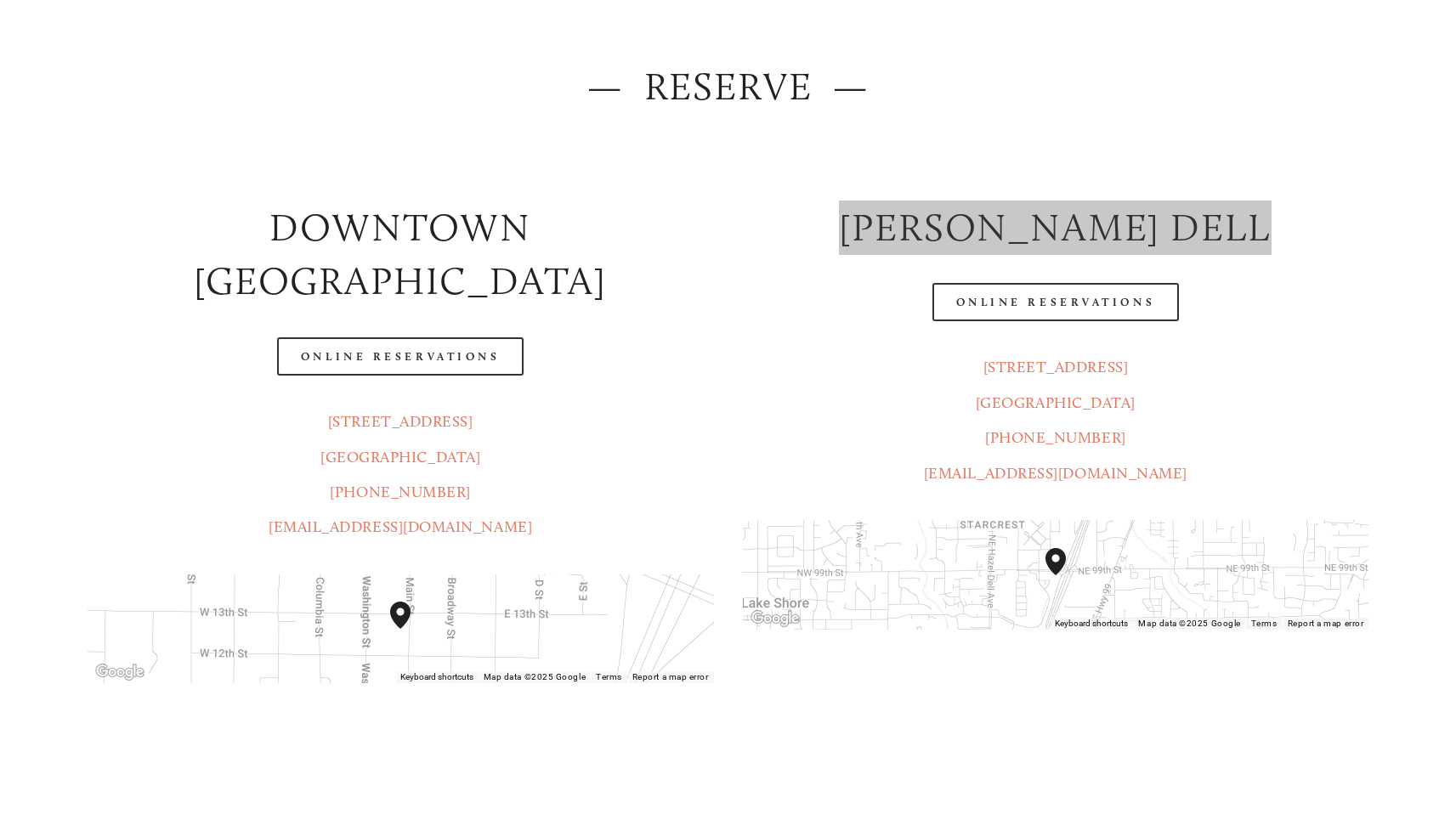
scroll to position [228, 0]
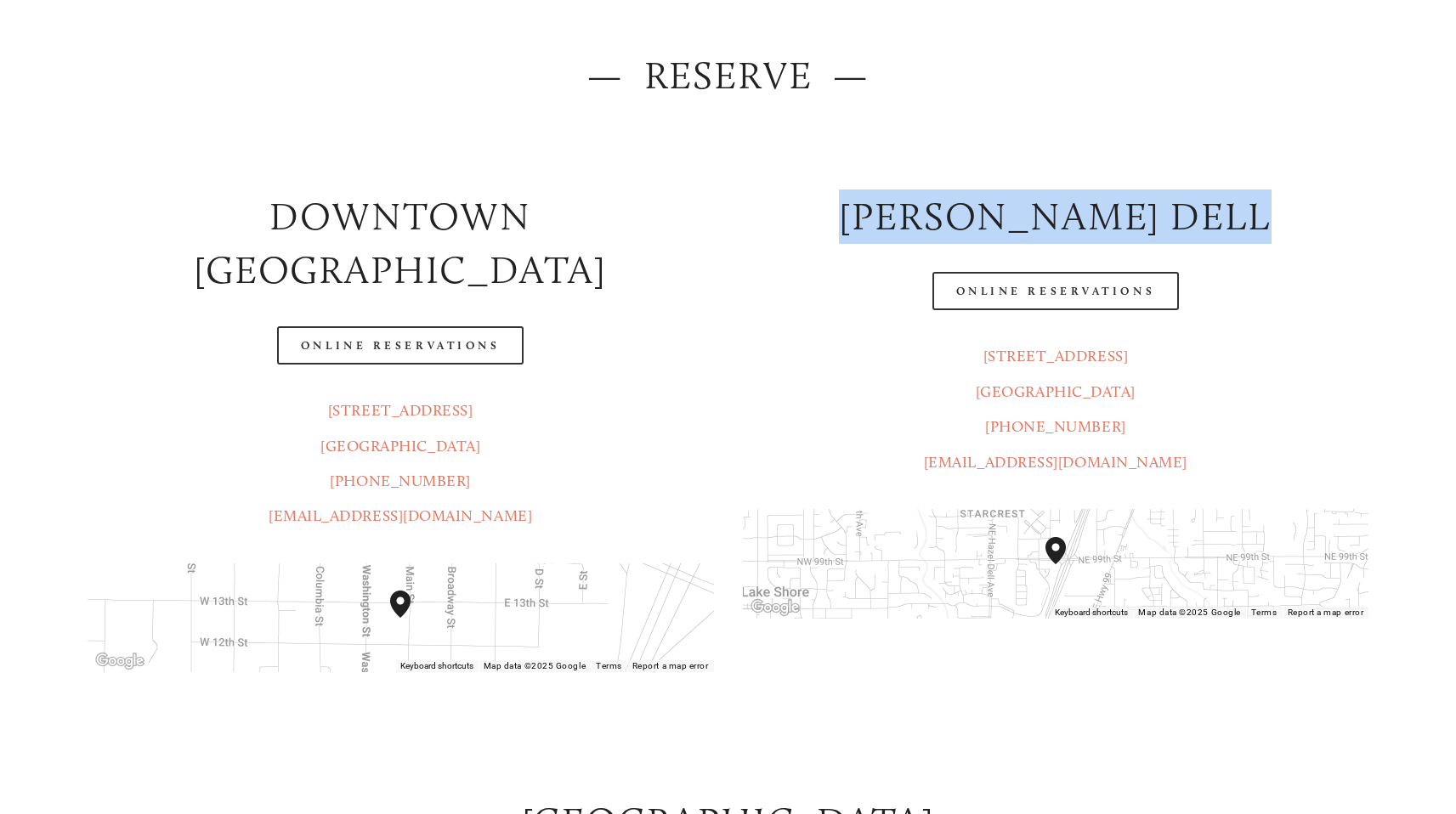
click at [800, 793] on h2 "[GEOGRAPHIC_DATA]" at bounding box center [728, 821] width 1281 height 54
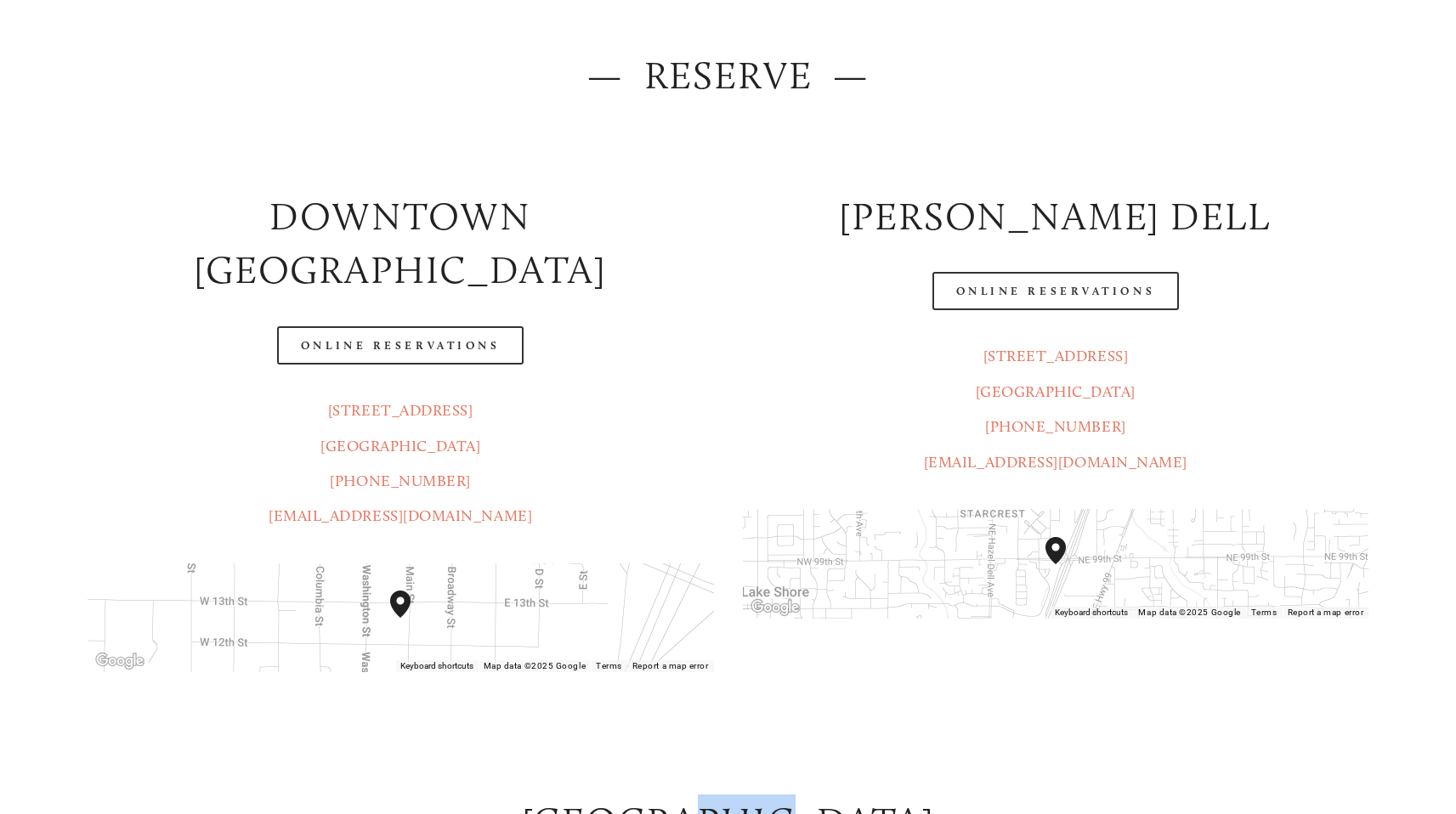
click at [800, 793] on h2 "[GEOGRAPHIC_DATA]" at bounding box center [728, 821] width 1281 height 54
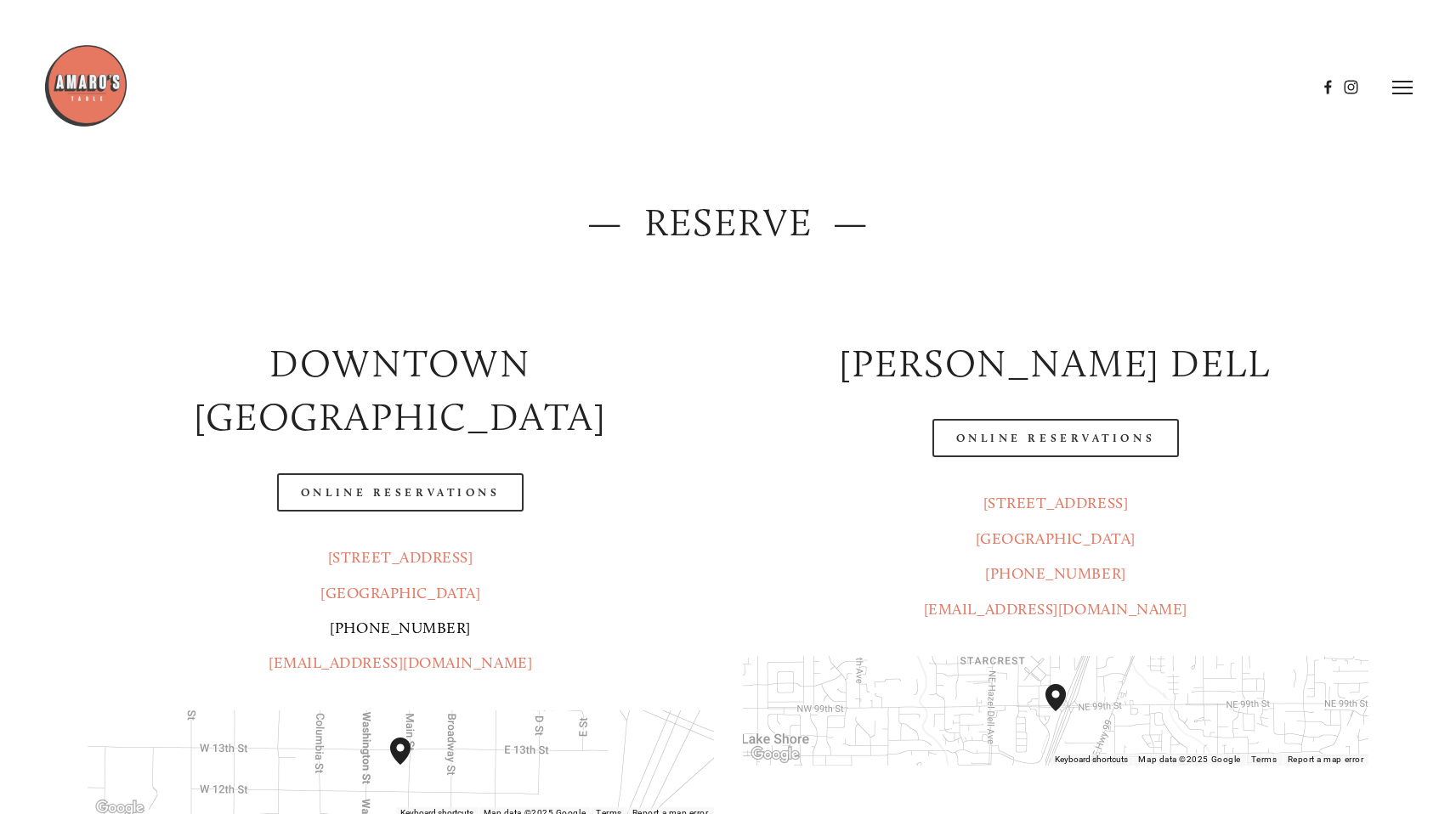
scroll to position [168, 0]
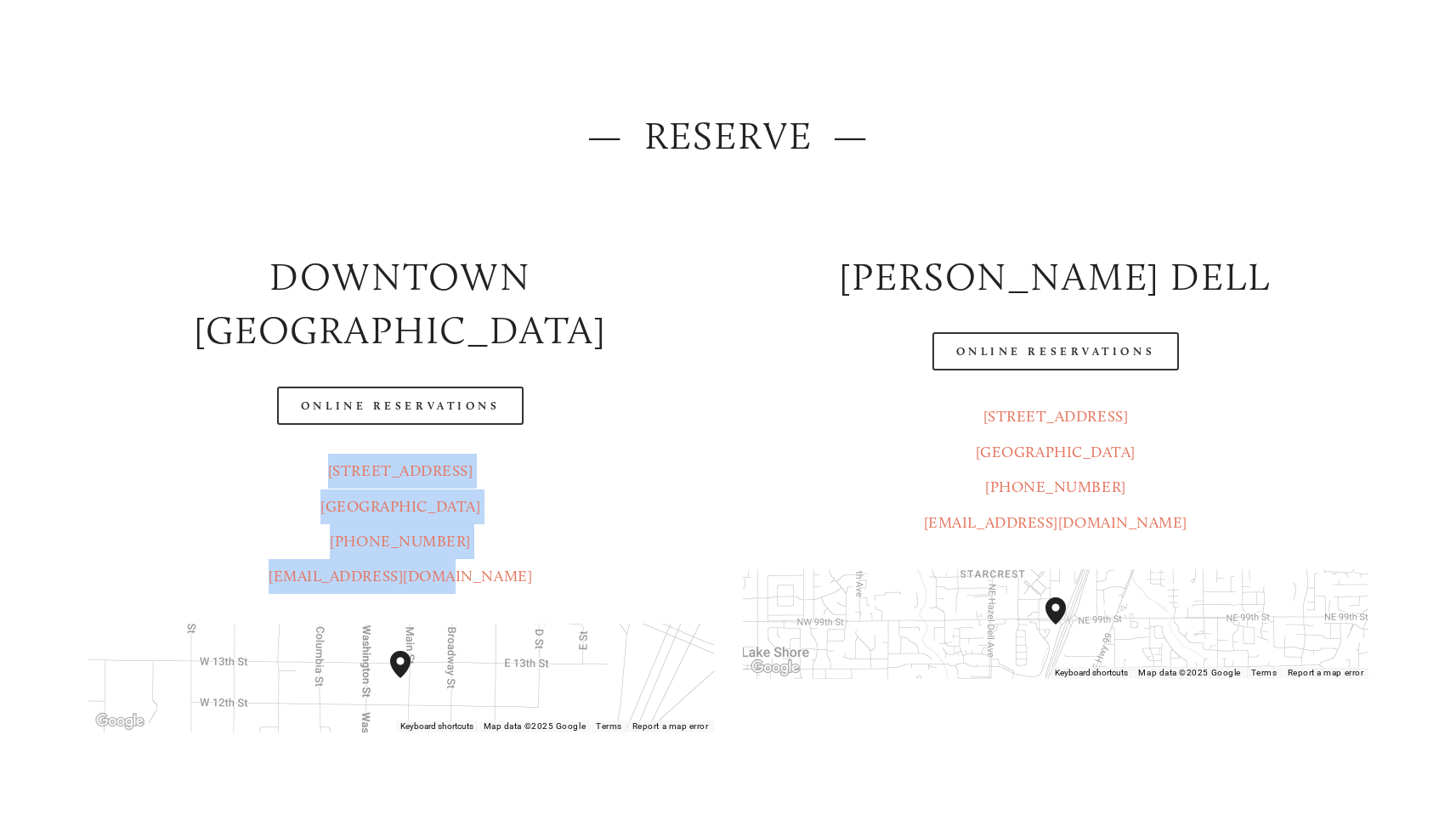
drag, startPoint x: 512, startPoint y: 536, endPoint x: 314, endPoint y: 427, distance: 226.0
click at [314, 453] on p "[STREET_ADDRESS] (360) 718-2942 [EMAIL_ADDRESS][DOMAIN_NAME]" at bounding box center [401, 524] width 626 height 141
copy p "[STREET_ADDRESS] (360) 718-2942 [EMAIL_ADDRESS][DOMAIN_NAME]"
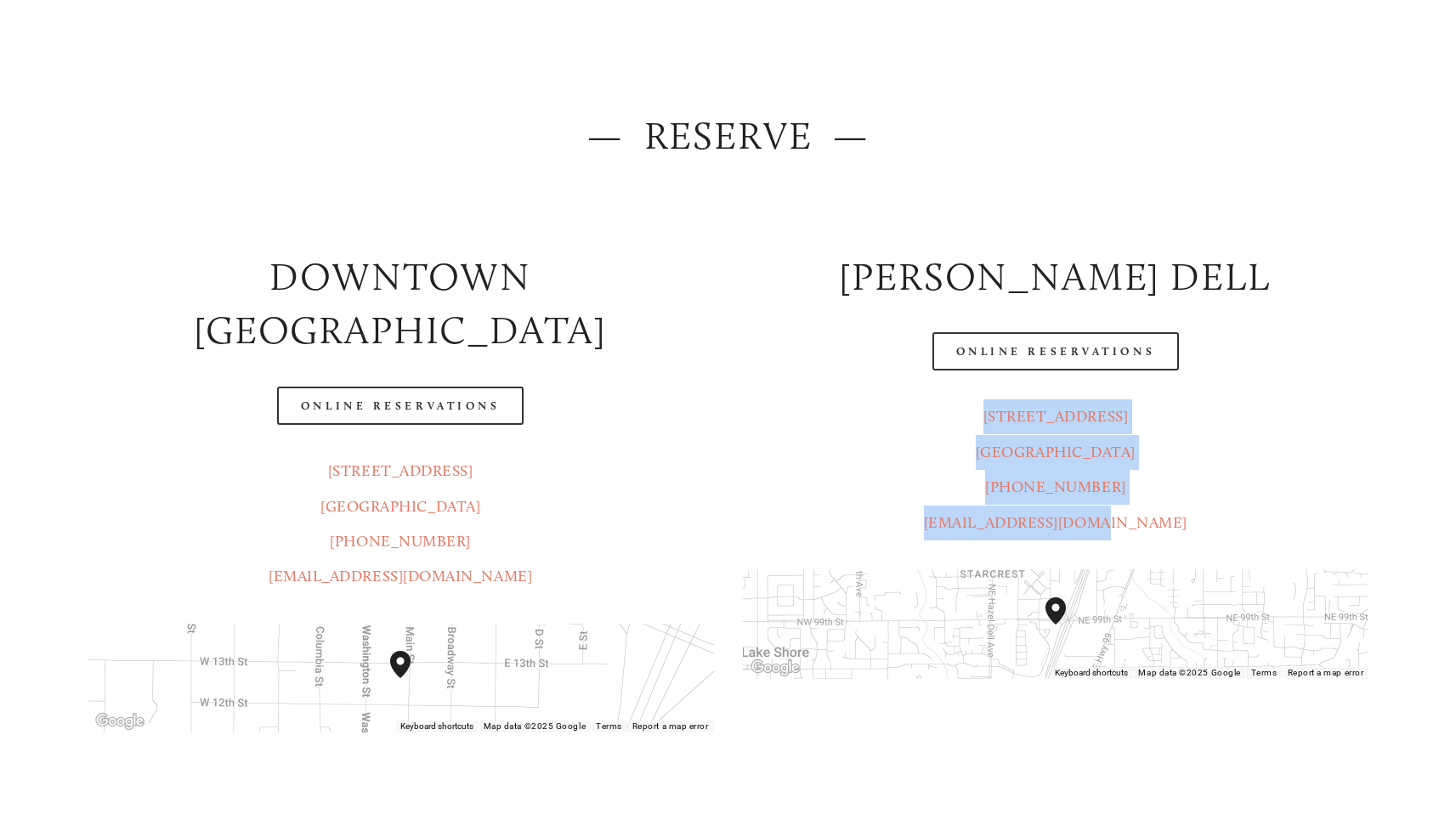
drag, startPoint x: 1135, startPoint y: 466, endPoint x: 1199, endPoint y: 520, distance: 83.7
click at [1199, 520] on p "[STREET_ADDRESS] [GEOGRAPHIC_DATA] (360) 718-7046 [EMAIL_ADDRESS][DOMAIN_NAME]" at bounding box center [1056, 470] width 626 height 141
copy p "[STREET_ADDRESS] [GEOGRAPHIC_DATA] (360) 718-7046 [EMAIL_ADDRESS][DOMAIN_NAME]"
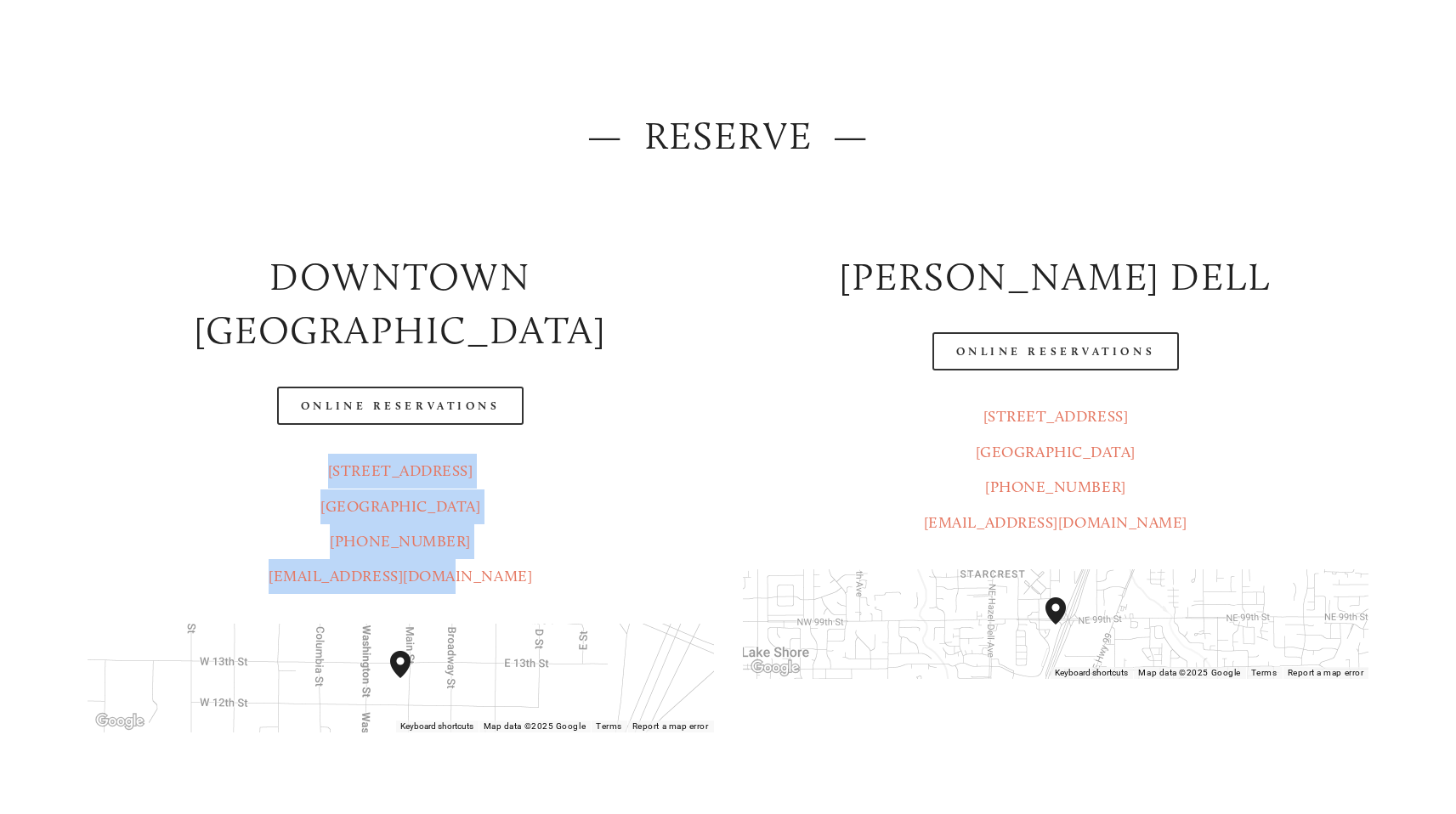
drag, startPoint x: 519, startPoint y: 541, endPoint x: 318, endPoint y: 427, distance: 231.1
click at [318, 453] on p "[STREET_ADDRESS] (360) 718-2942 [EMAIL_ADDRESS][DOMAIN_NAME]" at bounding box center [401, 524] width 626 height 141
copy p "[STREET_ADDRESS] (360) 718-2942 [EMAIL_ADDRESS][DOMAIN_NAME]"
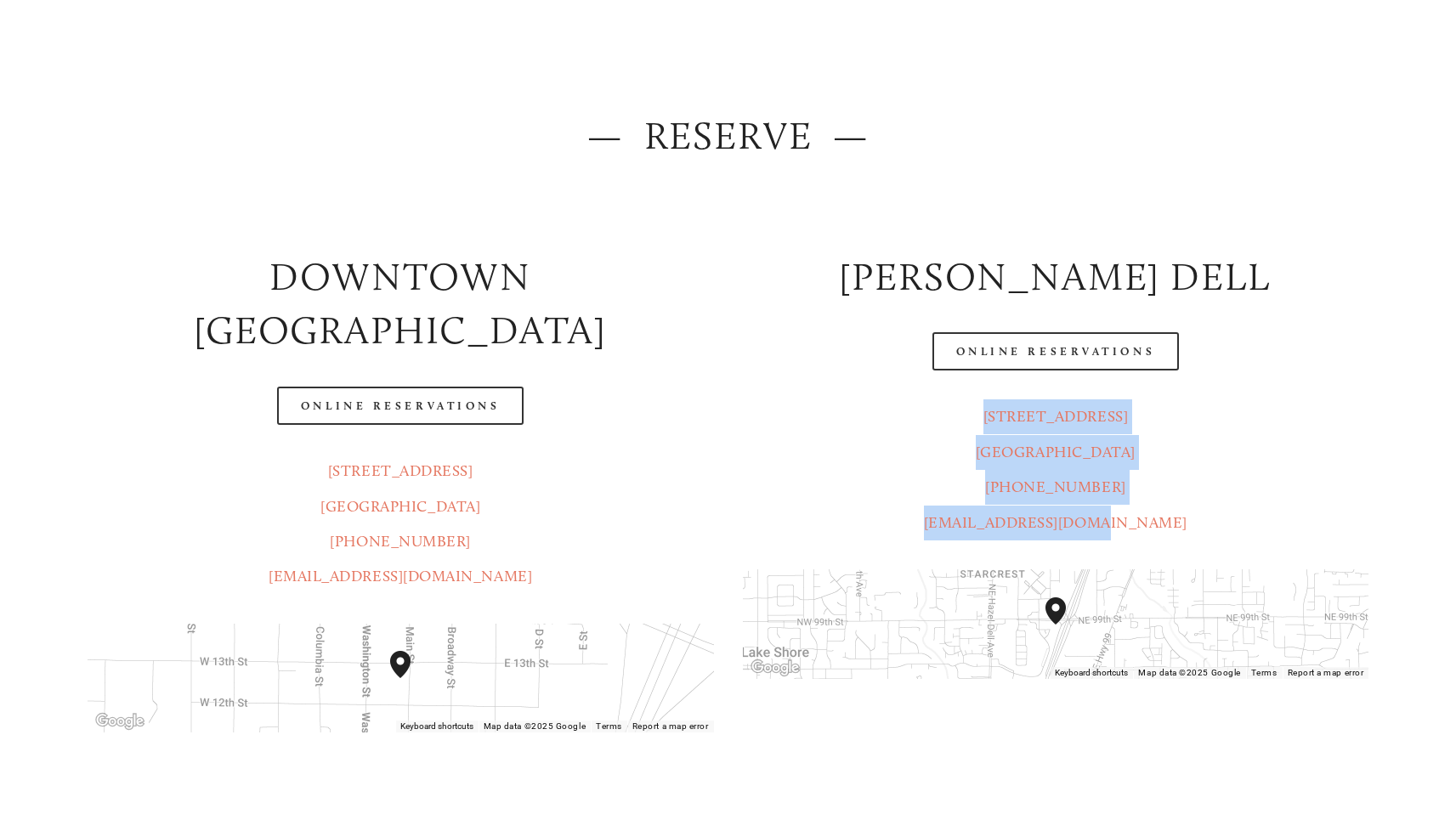
drag, startPoint x: 1038, startPoint y: 489, endPoint x: 979, endPoint y: 405, distance: 102.6
click at [979, 405] on p "[STREET_ADDRESS] [GEOGRAPHIC_DATA] (360) 718-7046 [EMAIL_ADDRESS][DOMAIN_NAME]" at bounding box center [1056, 470] width 626 height 141
copy p "[STREET_ADDRESS] [GEOGRAPHIC_DATA] (360) 718-7046 [EMAIL_ADDRESS][DOMAIN_NAME]"
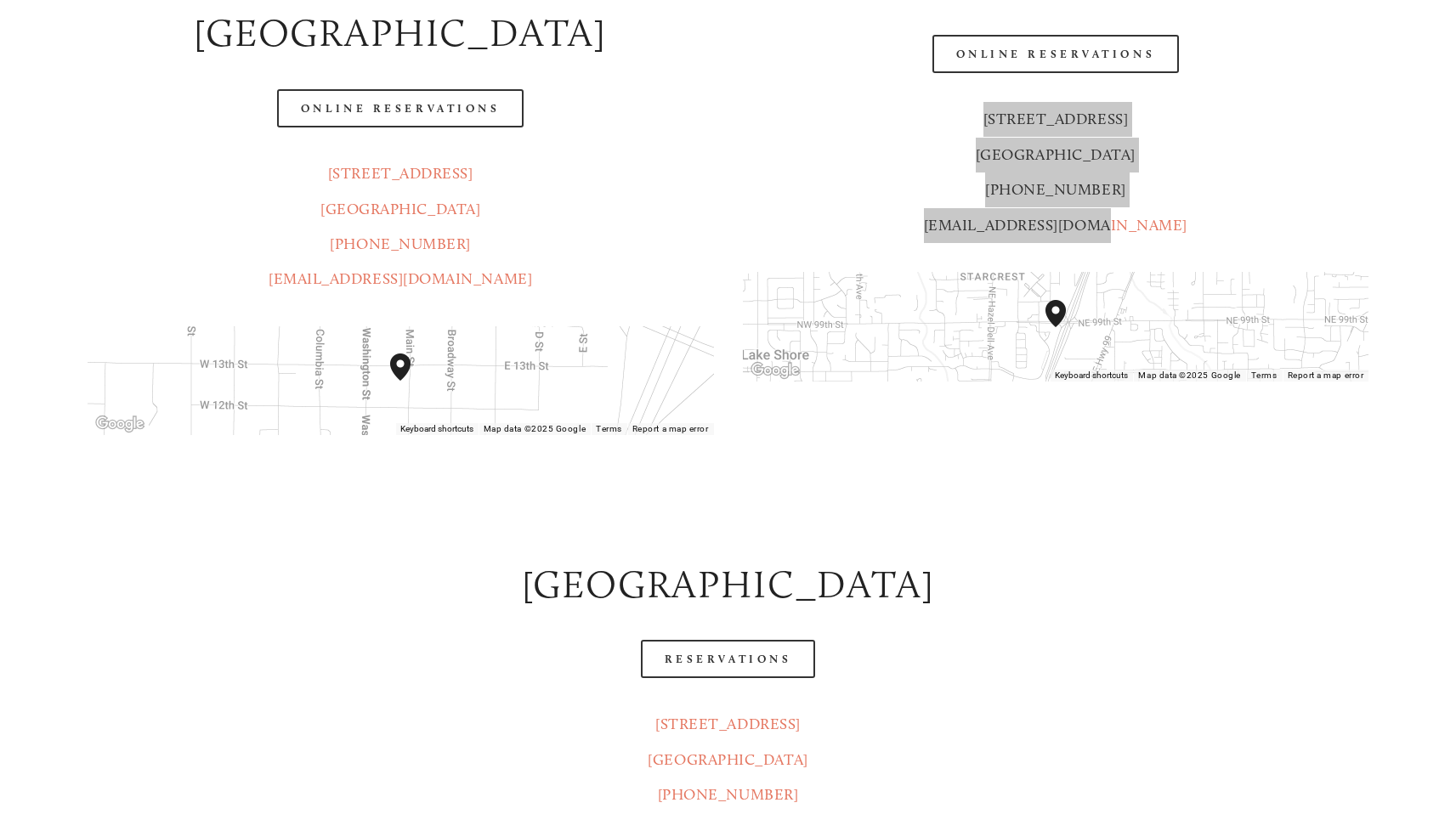
scroll to position [553, 0]
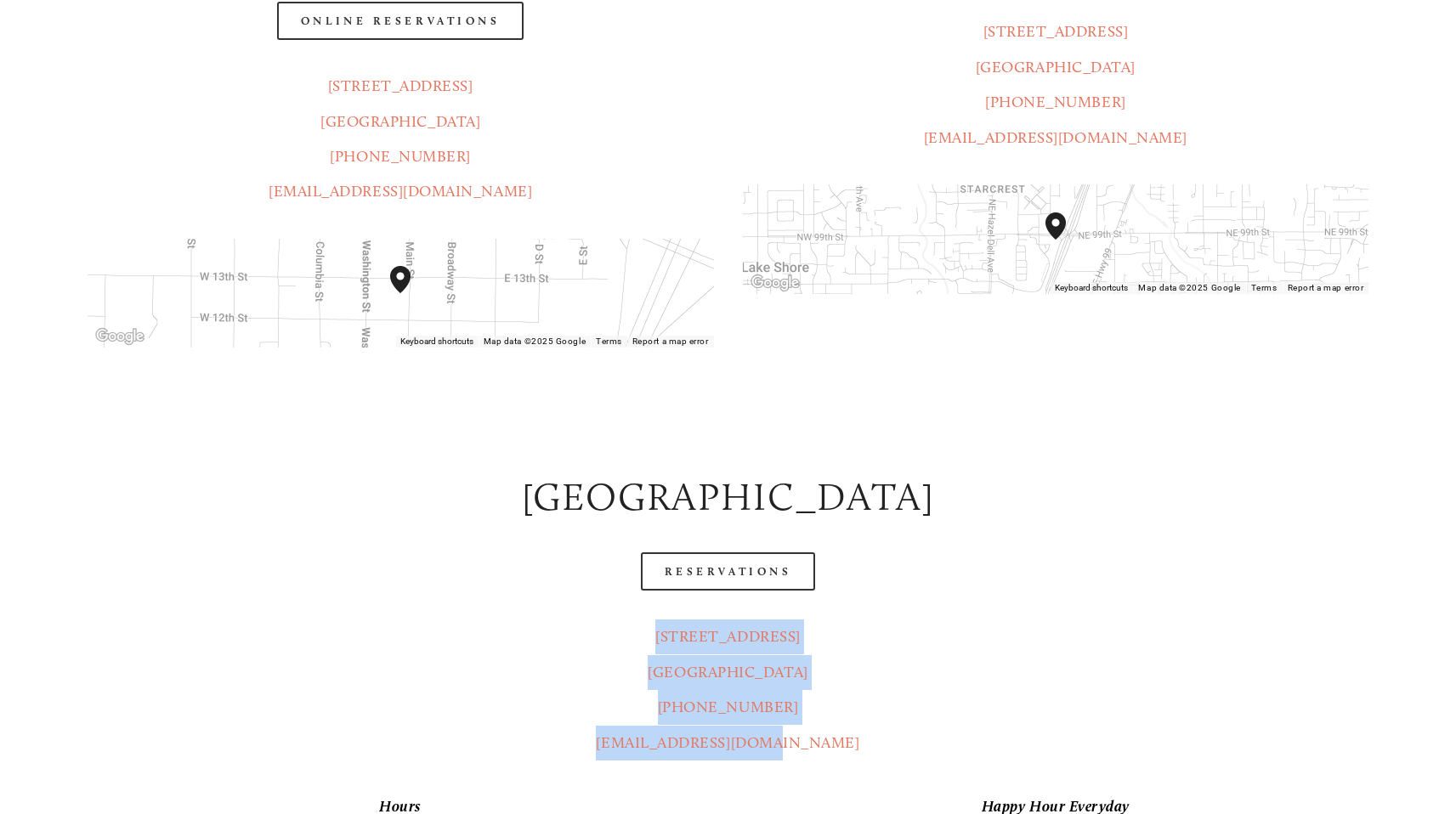
drag, startPoint x: 833, startPoint y: 703, endPoint x: 601, endPoint y: 555, distance: 275.2
click at [601, 605] on div "[STREET_ADDRESS] (360) 967-2333 [EMAIL_ADDRESS][DOMAIN_NAME]" at bounding box center [728, 690] width 1310 height 170
copy p "[STREET_ADDRESS] (360) 967-2333 [EMAIL_ADDRESS][DOMAIN_NAME]"
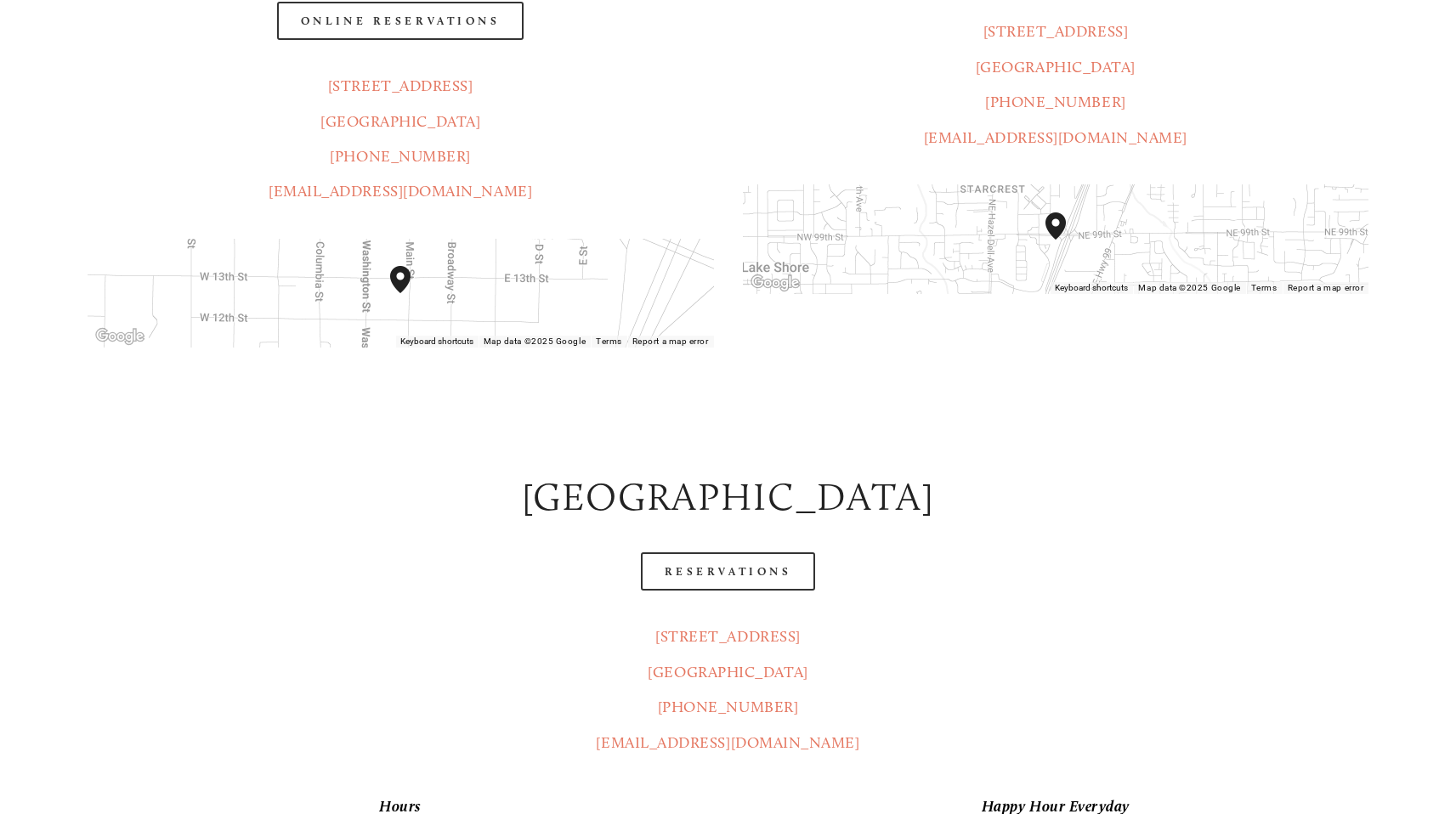
click at [904, 551] on div "Reservations" at bounding box center [728, 572] width 1310 height 67
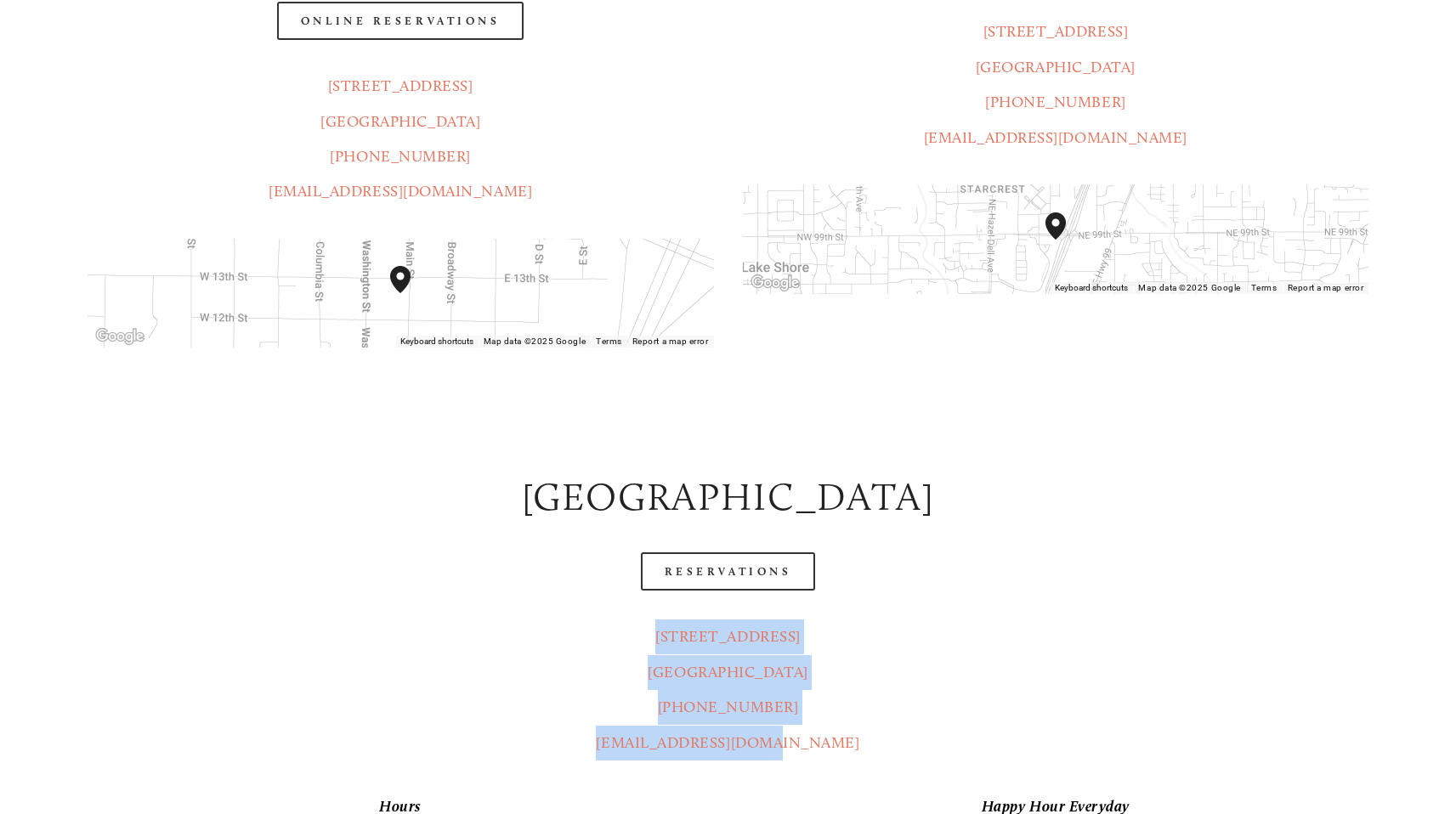
drag, startPoint x: 820, startPoint y: 694, endPoint x: 589, endPoint y: 575, distance: 259.8
click at [589, 619] on p "[STREET_ADDRESS] (360) 967-2333 [EMAIL_ADDRESS][DOMAIN_NAME]" at bounding box center [728, 690] width 1281 height 141
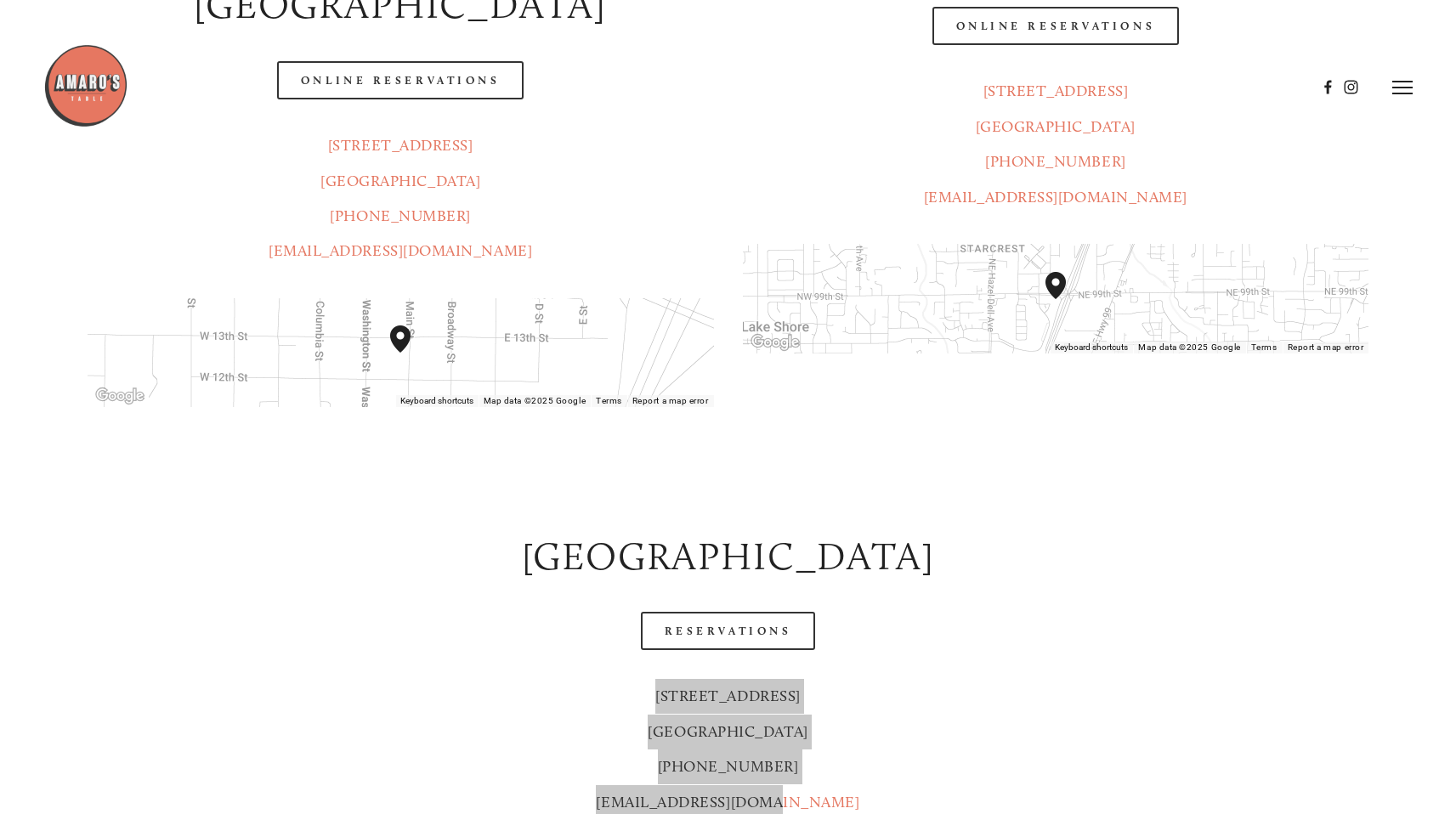
scroll to position [414, 0]
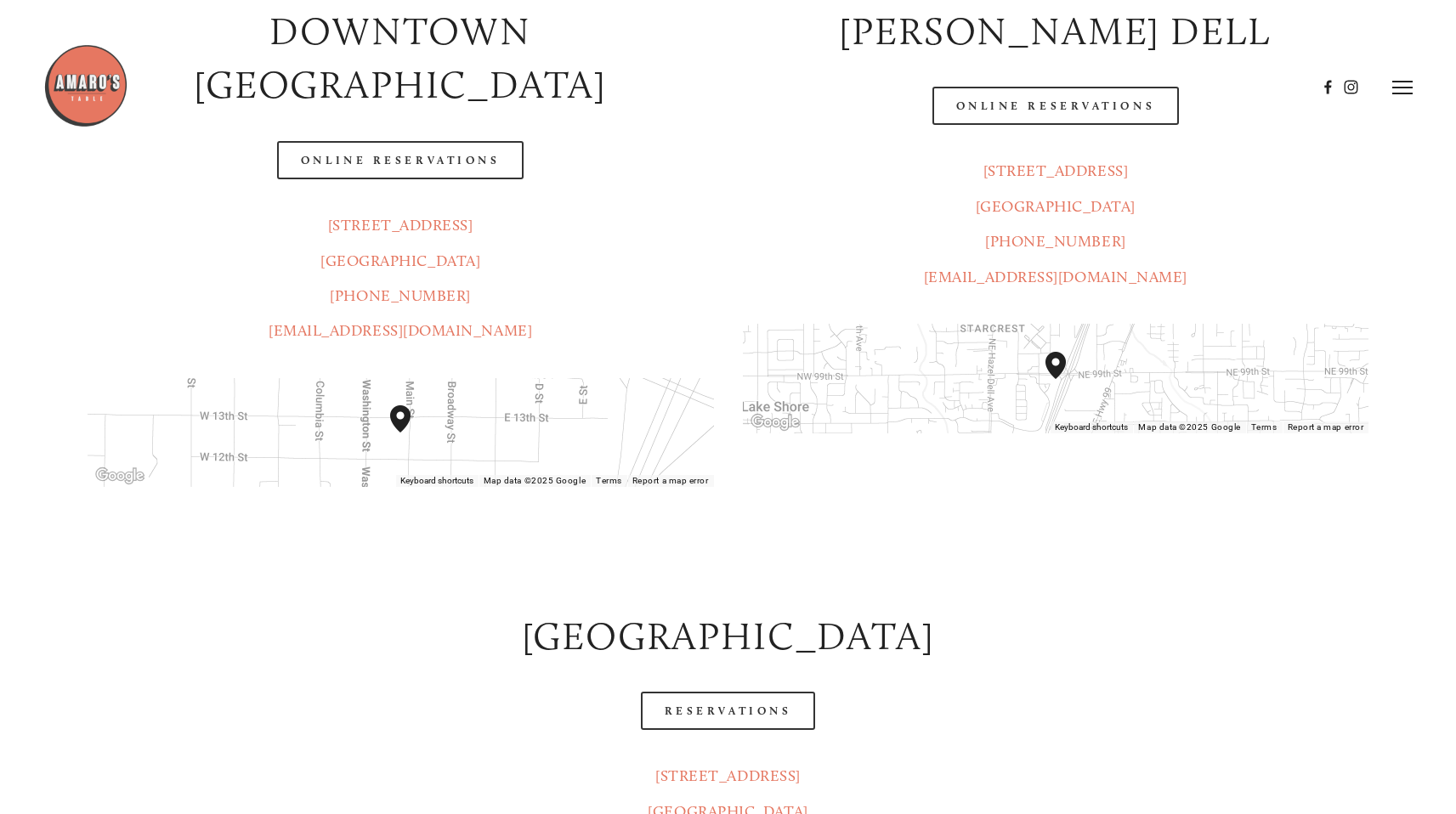
click at [729, 187] on div "[STREET_ADDRESS] [GEOGRAPHIC_DATA] (360) 718-7046 [EMAIL_ADDRESS][DOMAIN_NAME]" at bounding box center [1056, 224] width 655 height 170
